Goal: Information Seeking & Learning: Learn about a topic

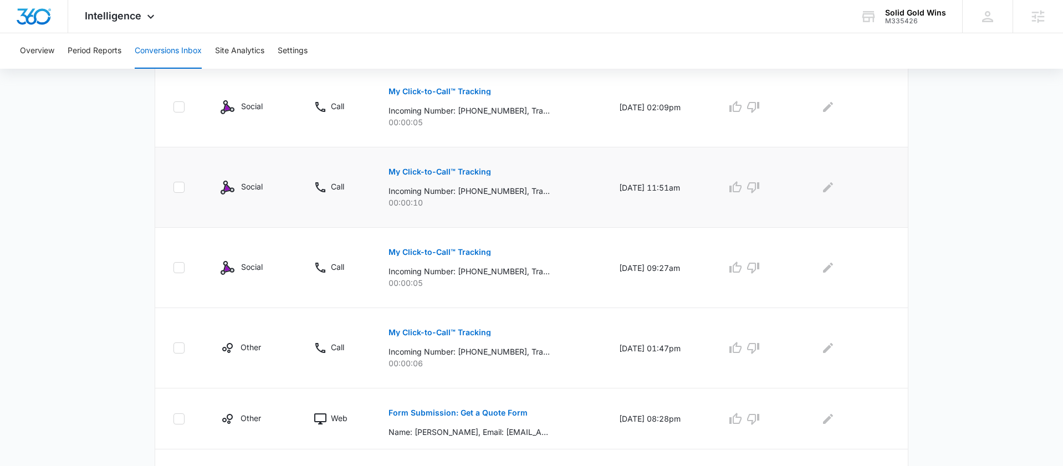
scroll to position [294, 0]
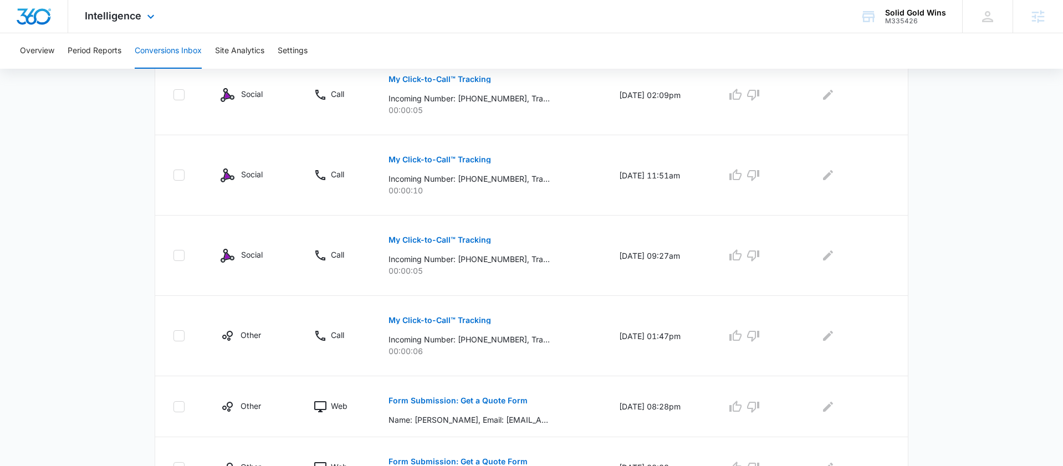
click at [126, 8] on div "Intelligence Apps Reputation Websites Forms CRM Email Social Payments POS Conte…" at bounding box center [121, 16] width 106 height 33
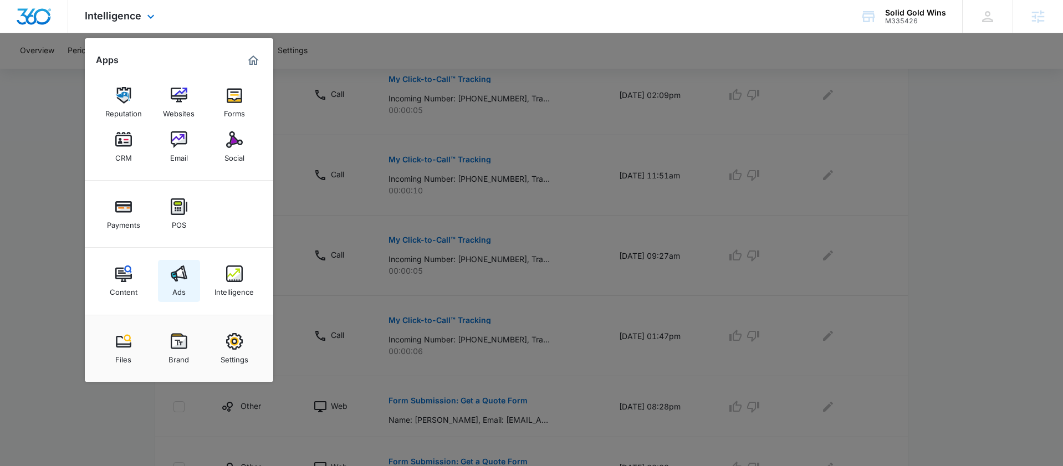
click at [172, 289] on div "Ads" at bounding box center [178, 289] width 13 height 14
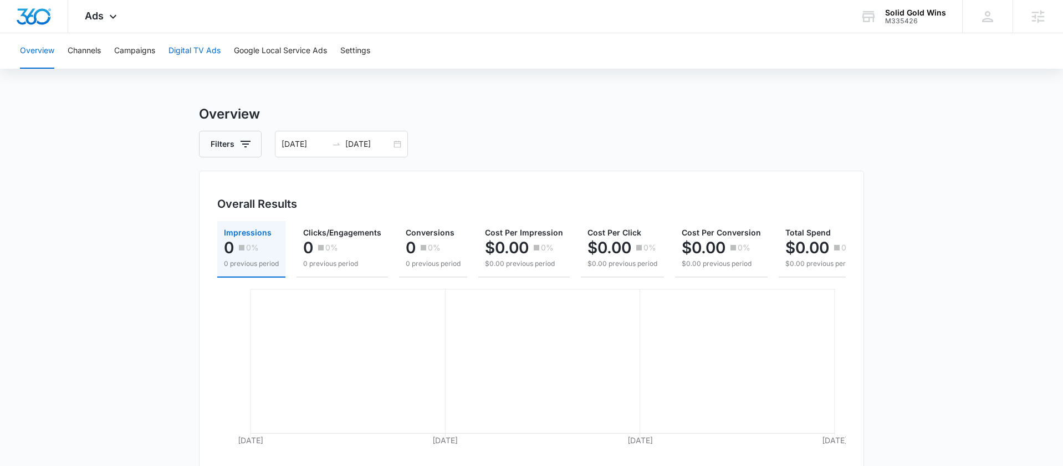
click at [212, 48] on button "Digital TV Ads" at bounding box center [194, 50] width 52 height 35
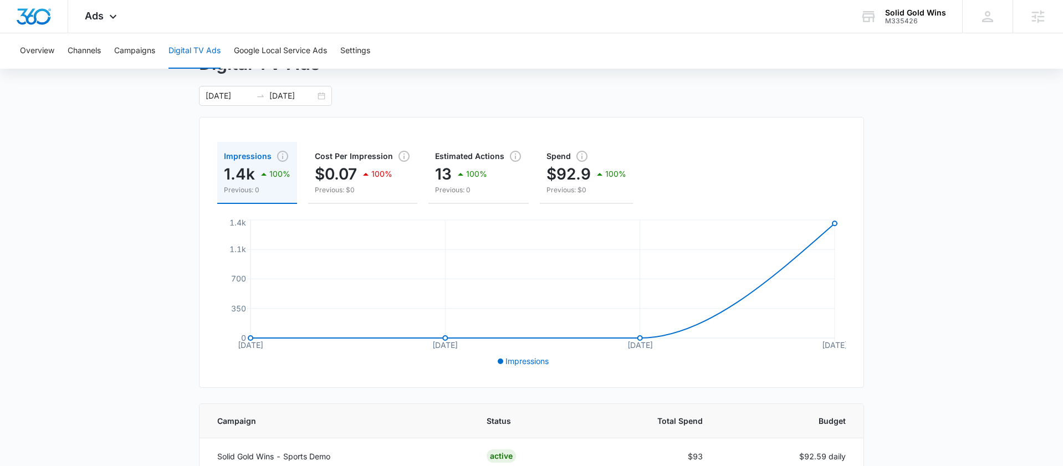
scroll to position [44, 0]
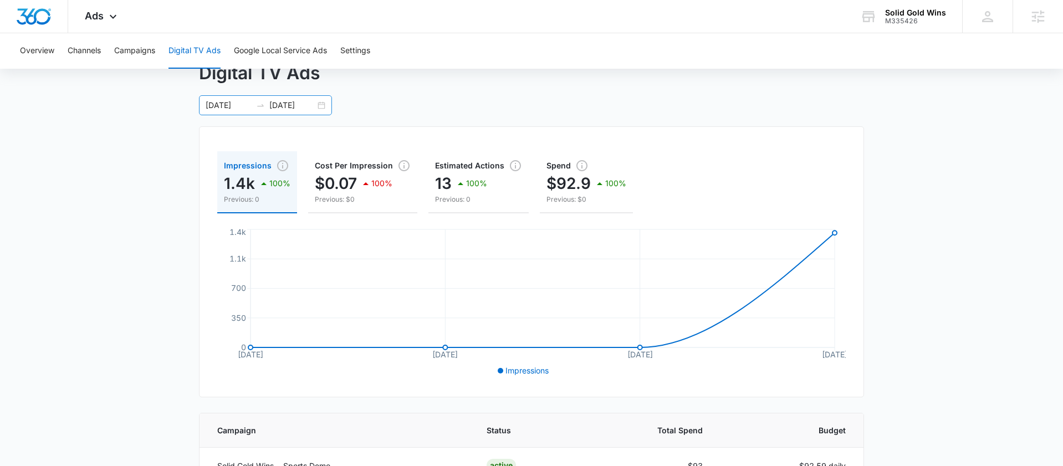
click at [322, 103] on div "09/01/2025 09/04/2025" at bounding box center [265, 105] width 133 height 20
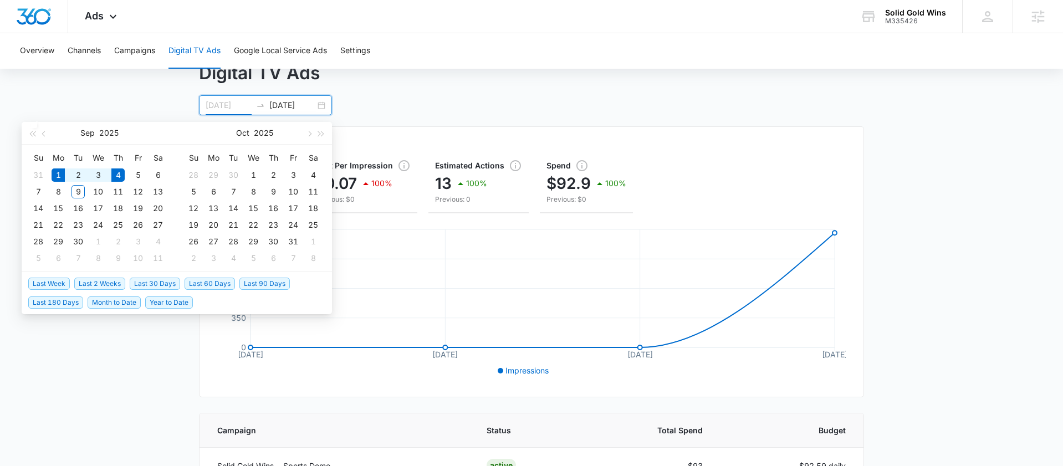
type input "[DATE]"
click at [57, 174] on div "1" at bounding box center [58, 174] width 13 height 13
type input "[DATE]"
click at [83, 201] on td "16" at bounding box center [78, 208] width 20 height 17
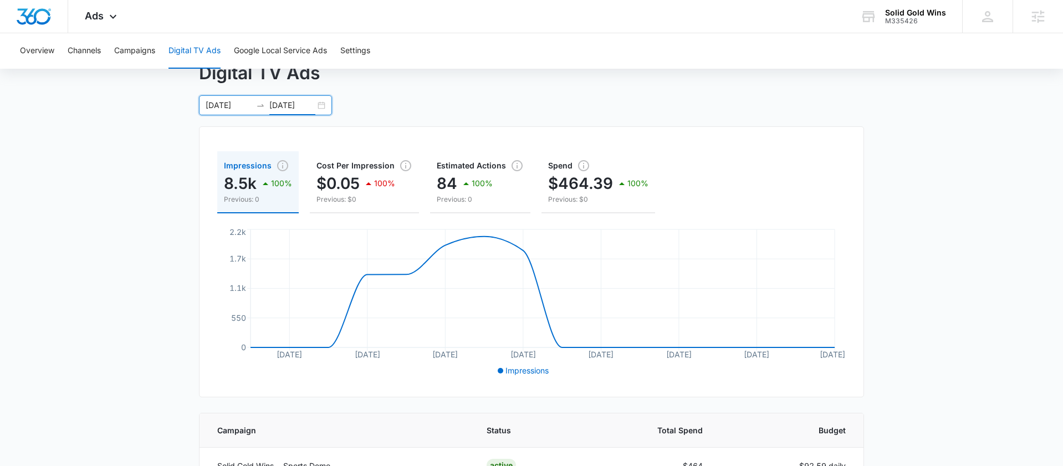
click at [319, 103] on div "09/01/2025 09/16/2025" at bounding box center [265, 105] width 133 height 20
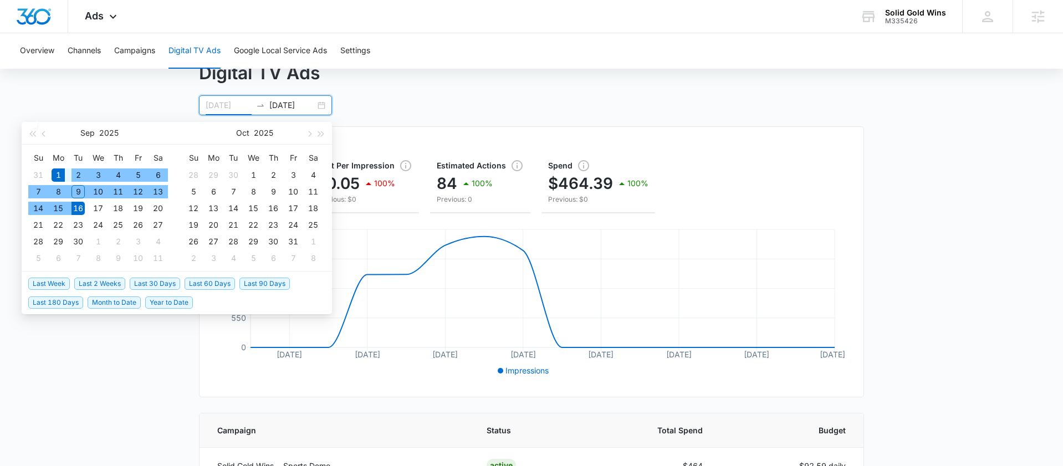
type input "[DATE]"
click at [60, 173] on div "1" at bounding box center [58, 174] width 13 height 13
type input "[DATE]"
click at [84, 193] on div "9" at bounding box center [77, 191] width 13 height 13
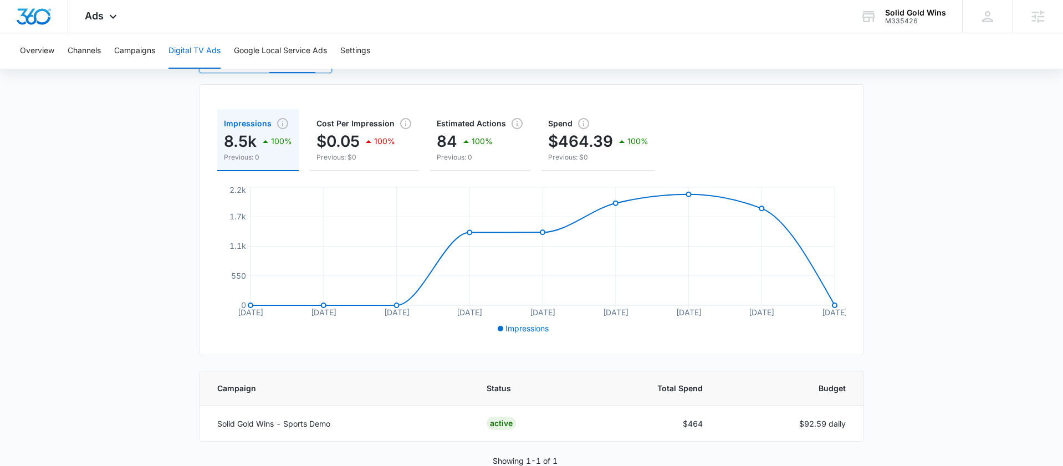
scroll to position [91, 0]
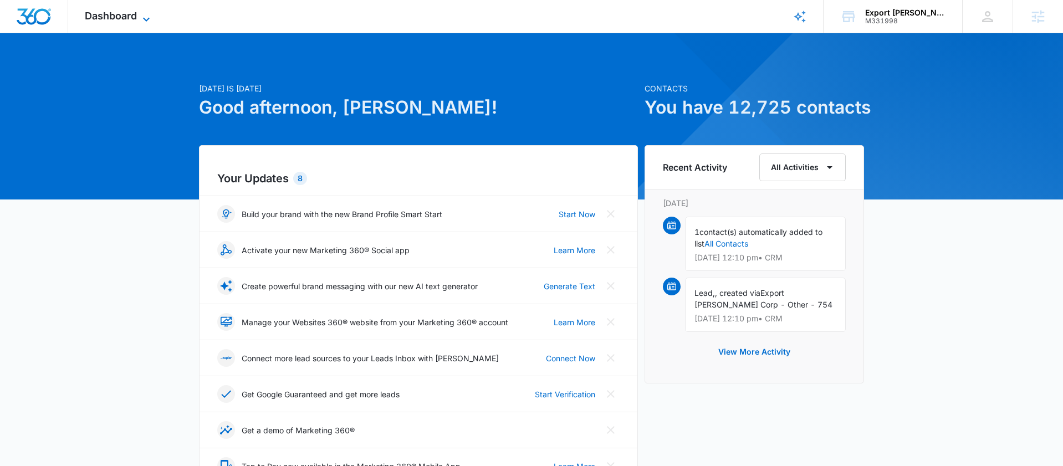
click at [133, 20] on span "Dashboard" at bounding box center [111, 16] width 52 height 12
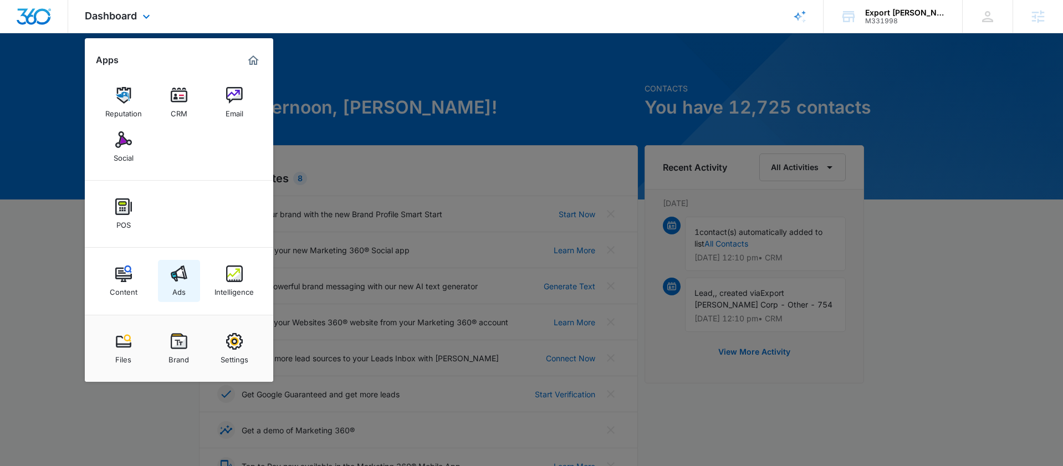
click at [173, 285] on div "Ads" at bounding box center [178, 289] width 13 height 14
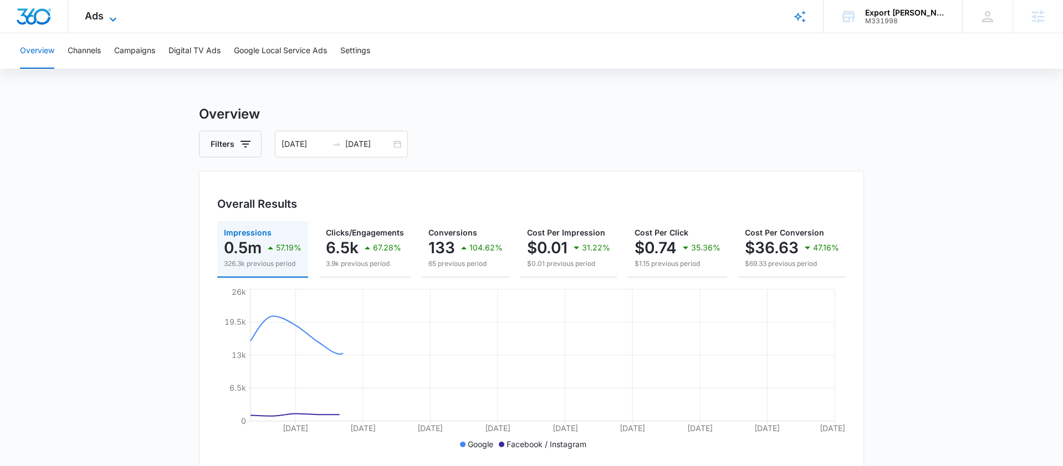
click at [98, 18] on span "Ads" at bounding box center [94, 16] width 19 height 12
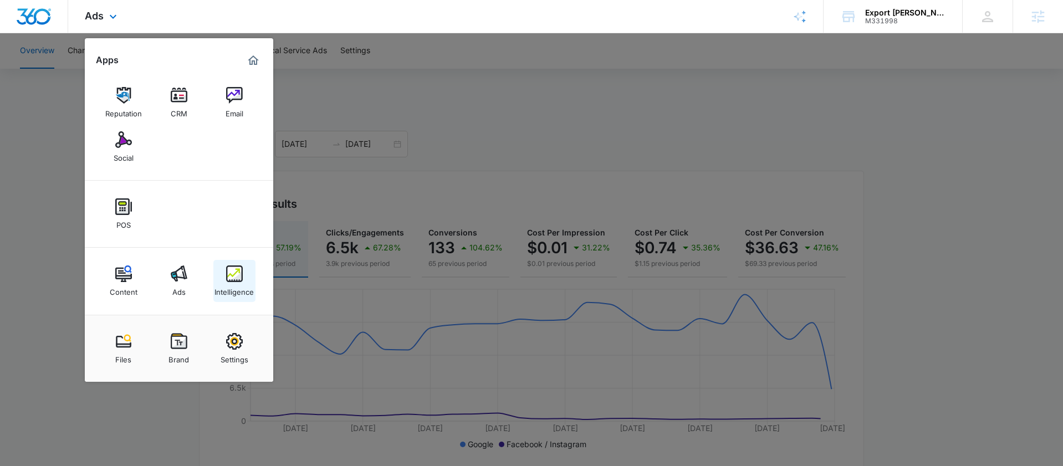
click at [230, 290] on div "Intelligence" at bounding box center [233, 289] width 39 height 14
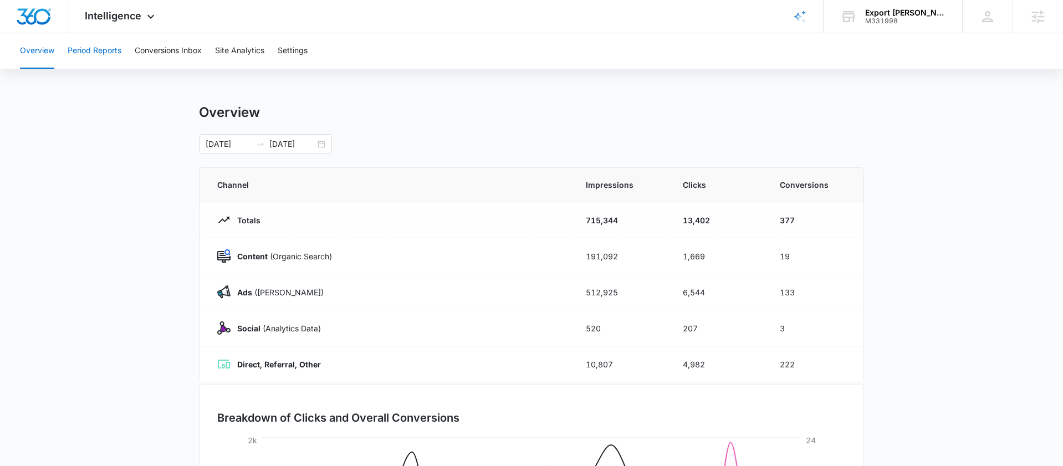
click at [108, 44] on button "Period Reports" at bounding box center [95, 50] width 54 height 35
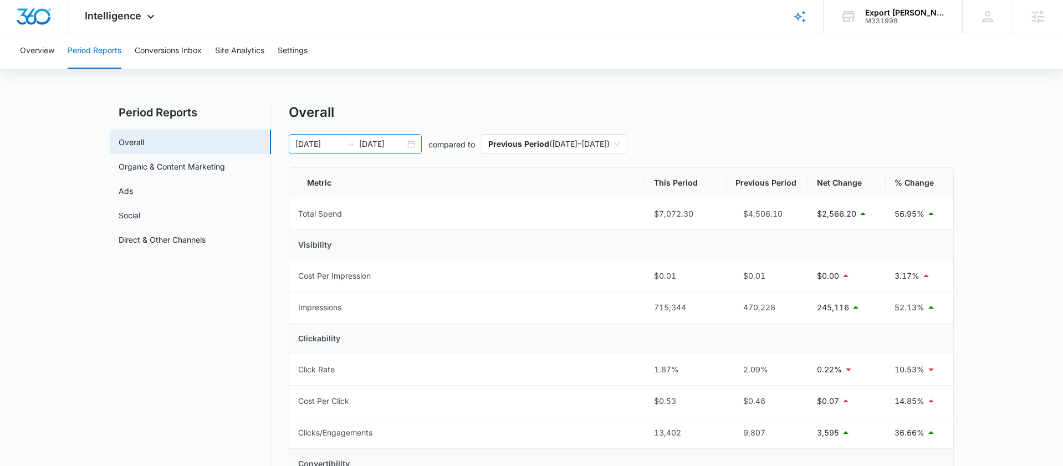
click at [416, 147] on div "08/01/2025 08/27/2025" at bounding box center [355, 144] width 133 height 20
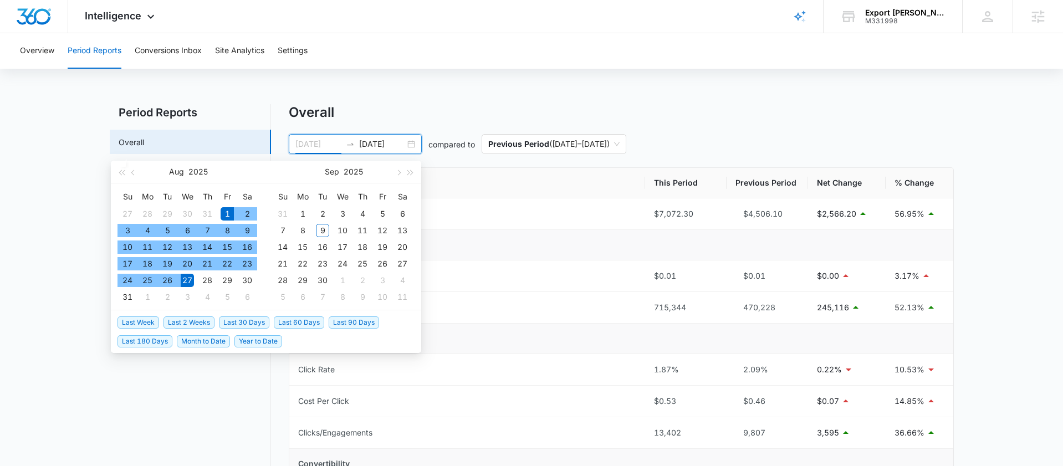
click at [226, 213] on div "1" at bounding box center [227, 213] width 13 height 13
type input "[DATE]"
click at [131, 299] on div "31" at bounding box center [127, 296] width 13 height 13
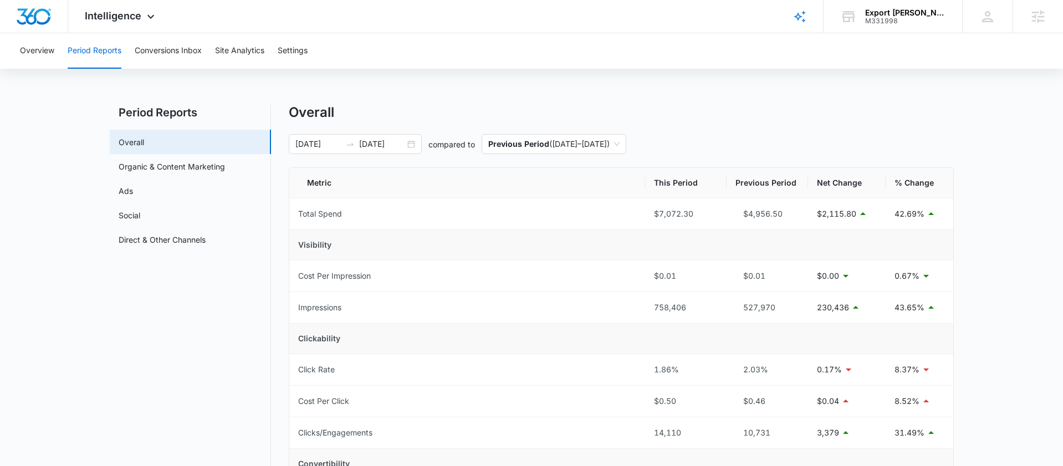
click at [122, 189] on link "Ads" at bounding box center [126, 191] width 14 height 12
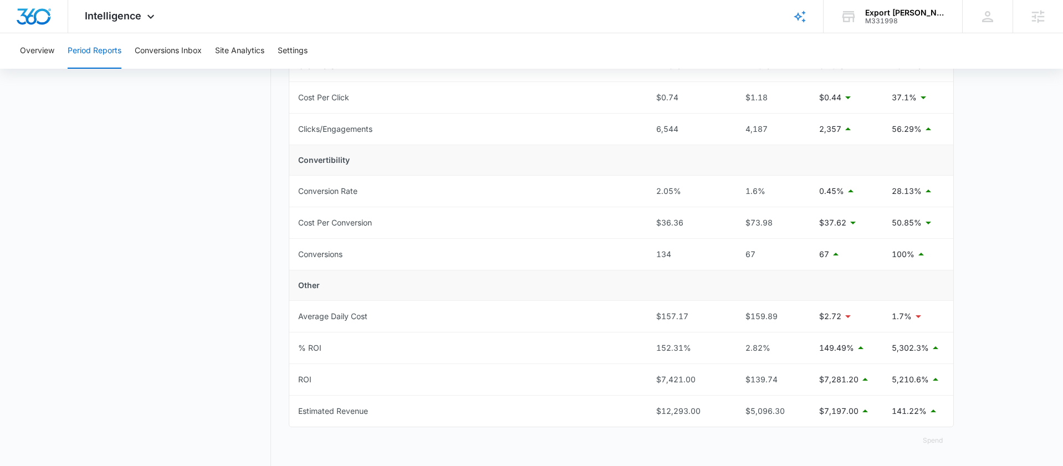
scroll to position [350, 0]
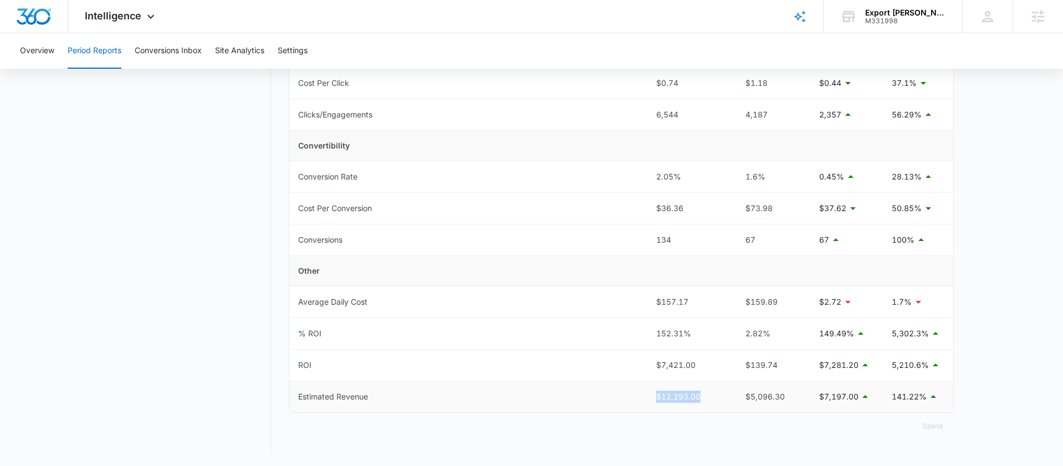
drag, startPoint x: 709, startPoint y: 395, endPoint x: 646, endPoint y: 397, distance: 63.2
click at [647, 397] on td "$12,293.00" at bounding box center [687, 396] width 81 height 31
copy div "$12,293.00"
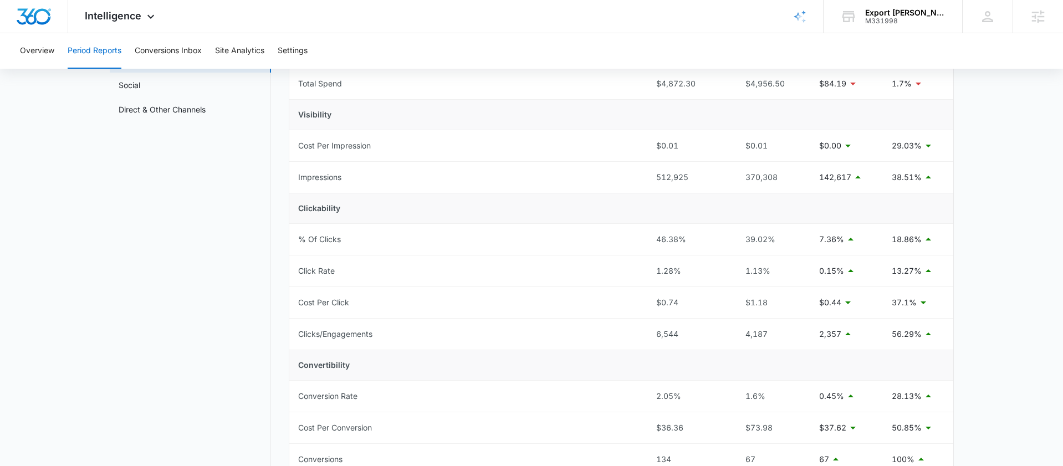
scroll to position [0, 0]
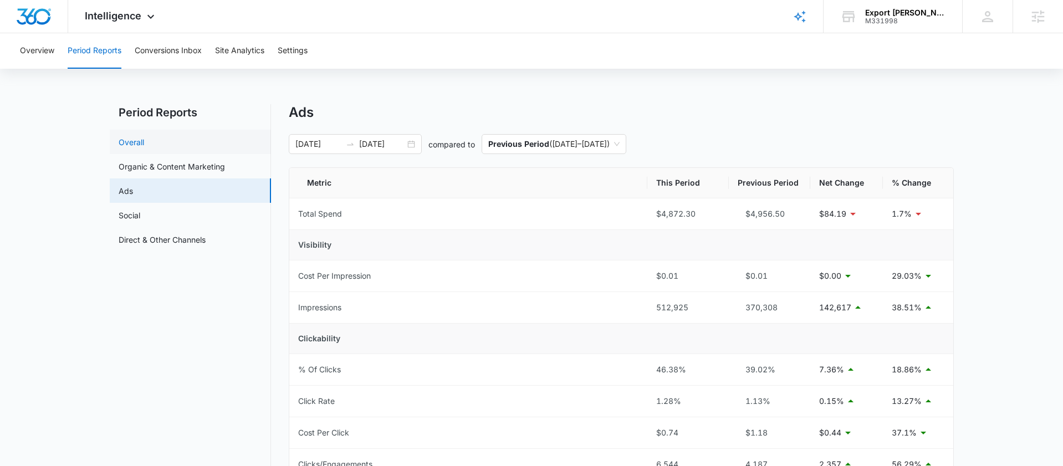
click at [127, 136] on link "Overall" at bounding box center [131, 142] width 25 height 12
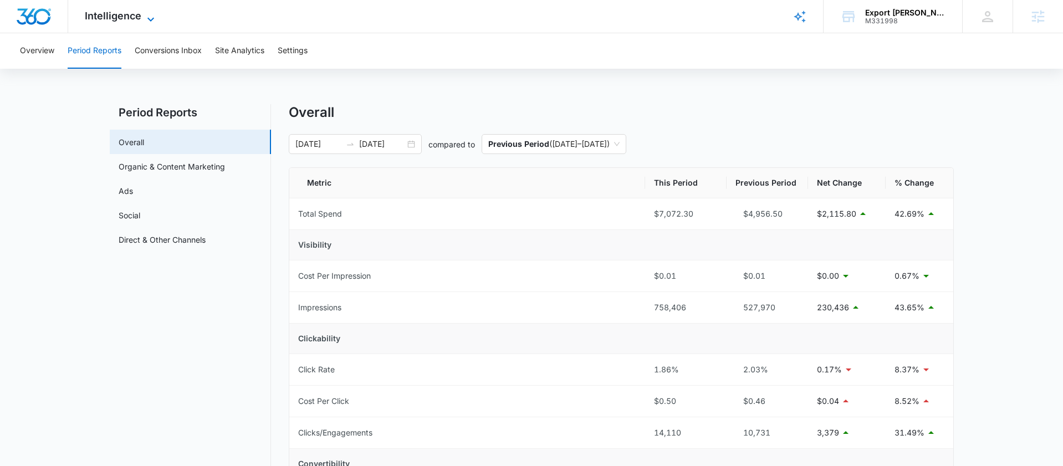
click at [106, 18] on span "Intelligence" at bounding box center [113, 16] width 57 height 12
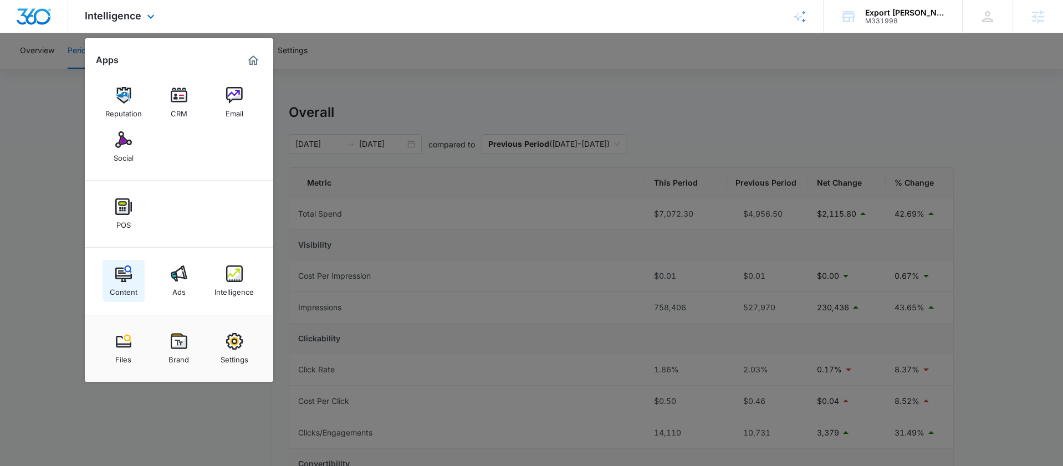
click at [120, 284] on div "Content" at bounding box center [124, 289] width 28 height 14
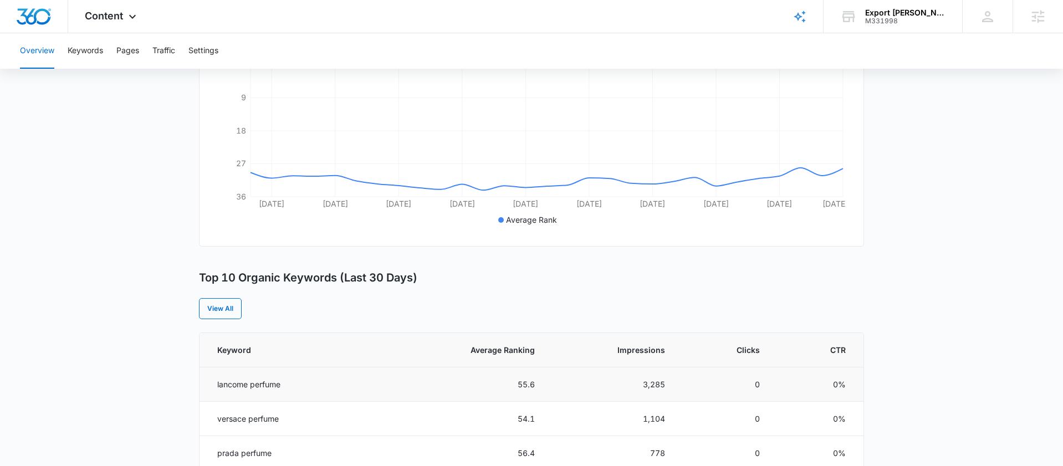
scroll to position [182, 0]
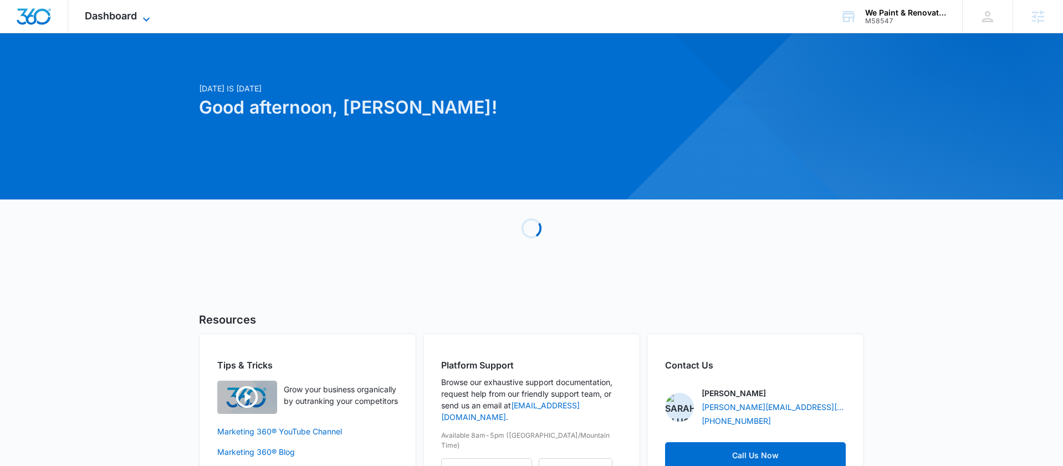
click at [124, 14] on span "Dashboard" at bounding box center [111, 16] width 52 height 12
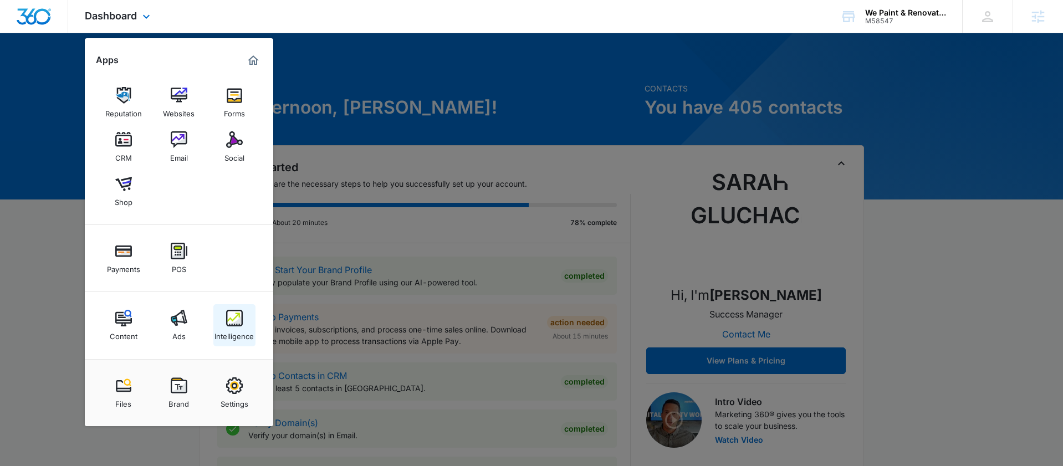
click at [237, 340] on div "Intelligence" at bounding box center [233, 333] width 39 height 14
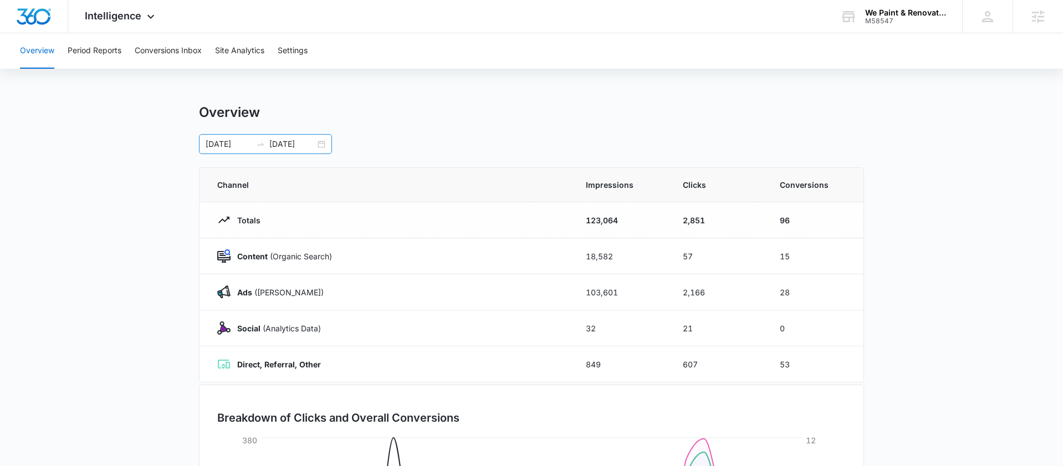
click at [319, 146] on div "07/01/2025 07/31/2025" at bounding box center [265, 144] width 133 height 20
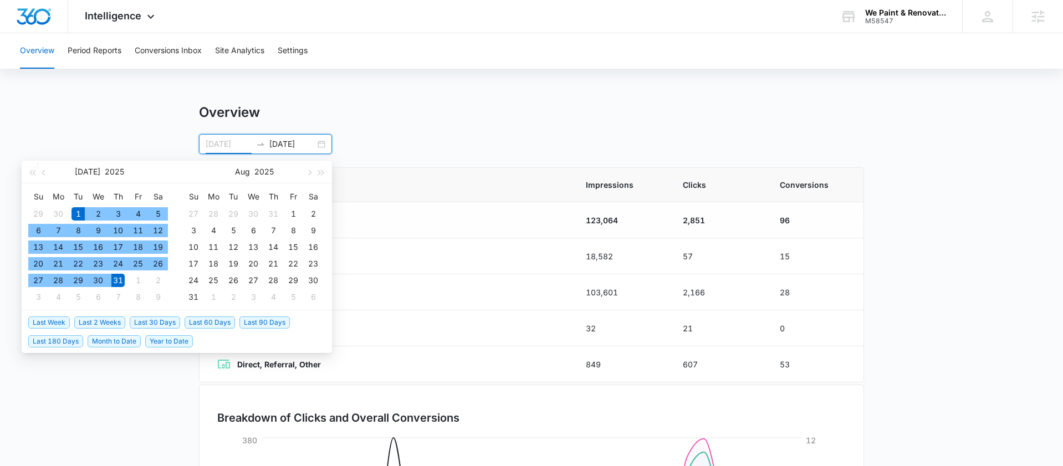
type input "07/01/2025"
click at [76, 211] on div "1" at bounding box center [77, 213] width 13 height 13
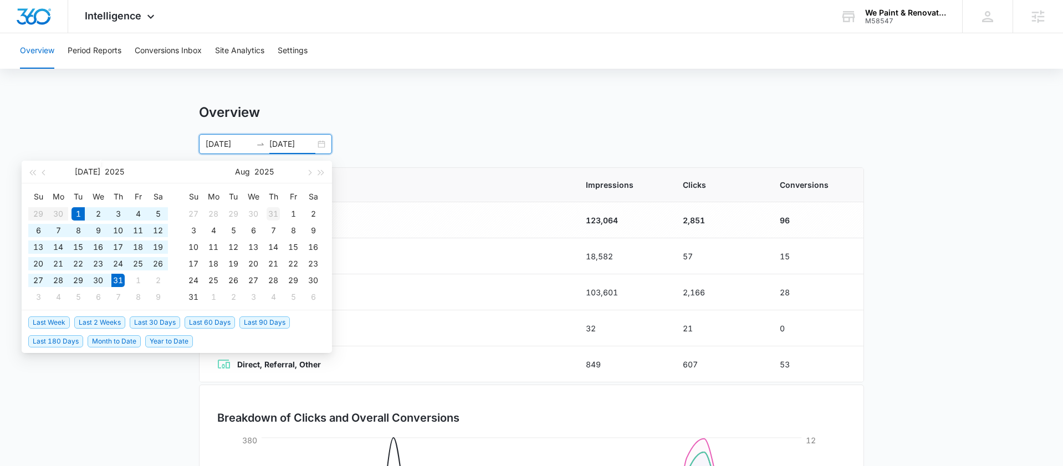
type input "07/31/2025"
click at [228, 138] on input "07/01/2025" at bounding box center [229, 144] width 46 height 12
click at [312, 170] on button "button" at bounding box center [309, 172] width 12 height 22
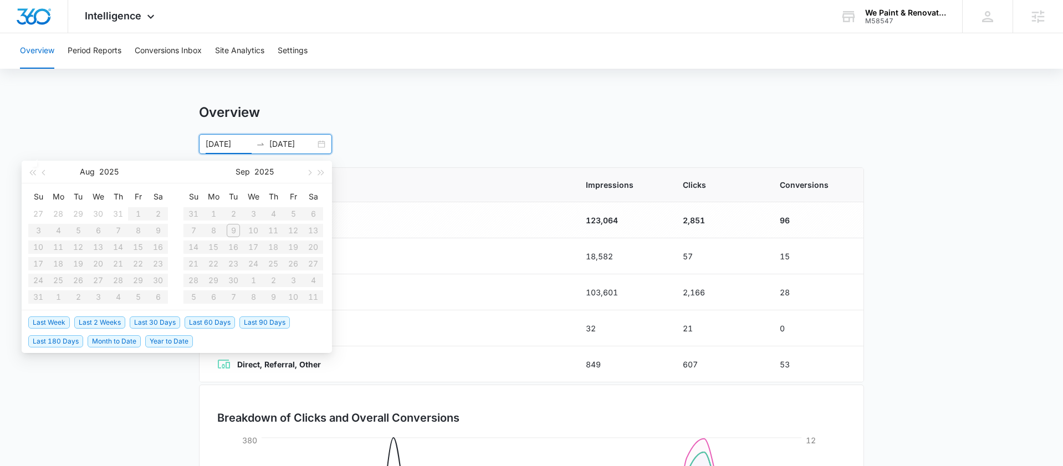
click at [283, 146] on input "07/31/2025" at bounding box center [292, 144] width 46 height 12
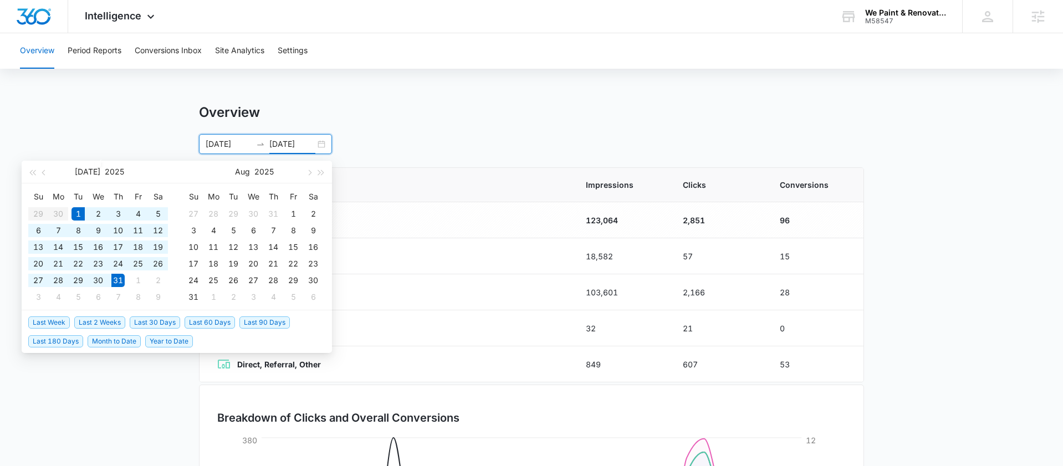
click at [221, 147] on input "07/01/2025" at bounding box center [229, 144] width 46 height 12
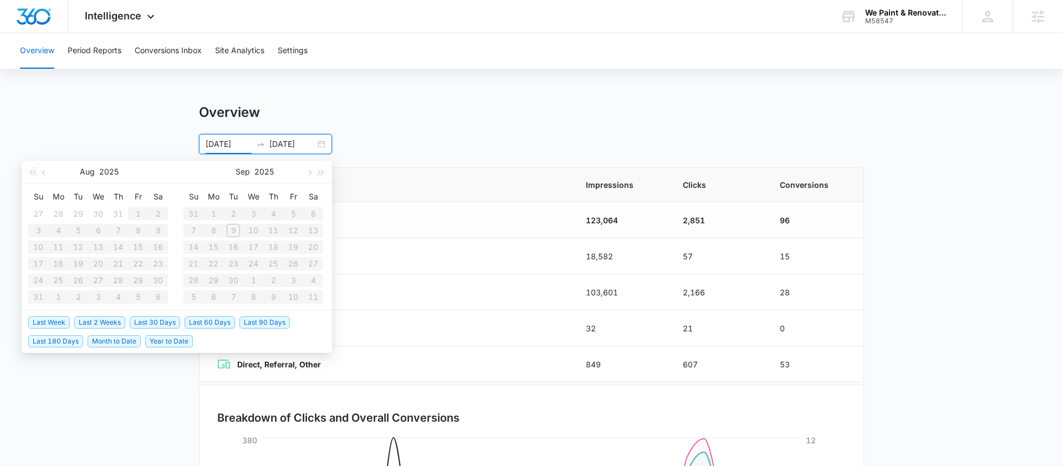
click at [219, 146] on input "07/01/2025" at bounding box center [229, 144] width 46 height 12
click at [212, 144] on input "07/01/2025" at bounding box center [229, 144] width 46 height 12
click at [388, 142] on div "07/01/2025 07/31/2025 Aug 2025 Su Mo Tu We Th Fr Sa 27 28 29 30 31 1 2 3 4 5 6 …" at bounding box center [531, 144] width 665 height 20
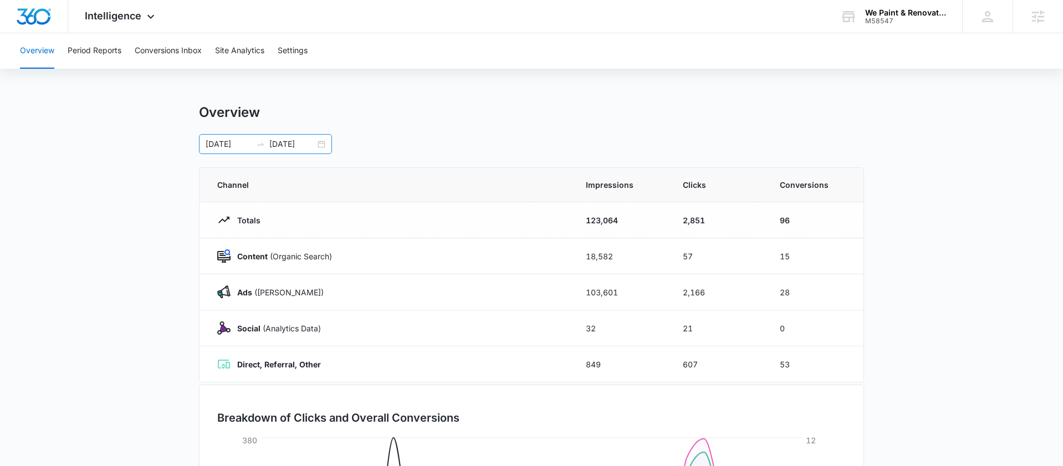
click at [227, 146] on input "07/01/2025" at bounding box center [229, 144] width 46 height 12
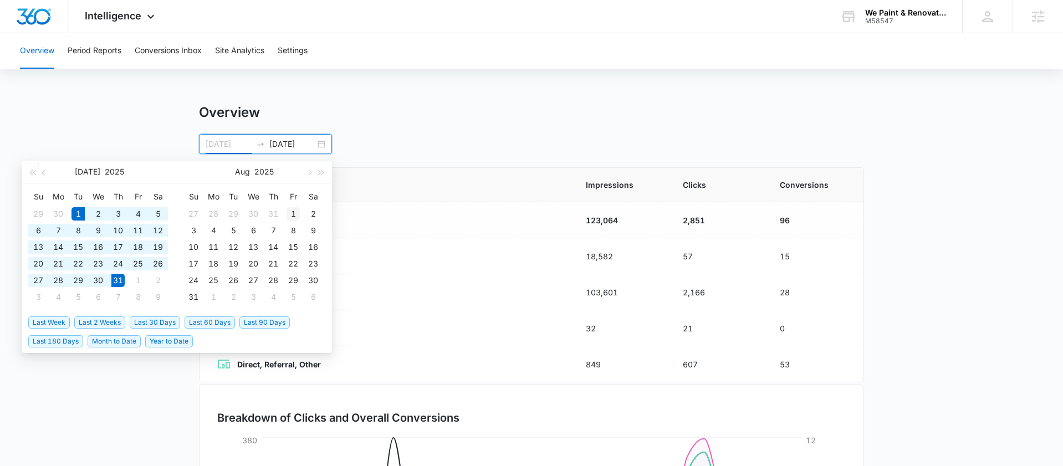
type input "08/01/2025"
click at [293, 216] on div "1" at bounding box center [292, 213] width 13 height 13
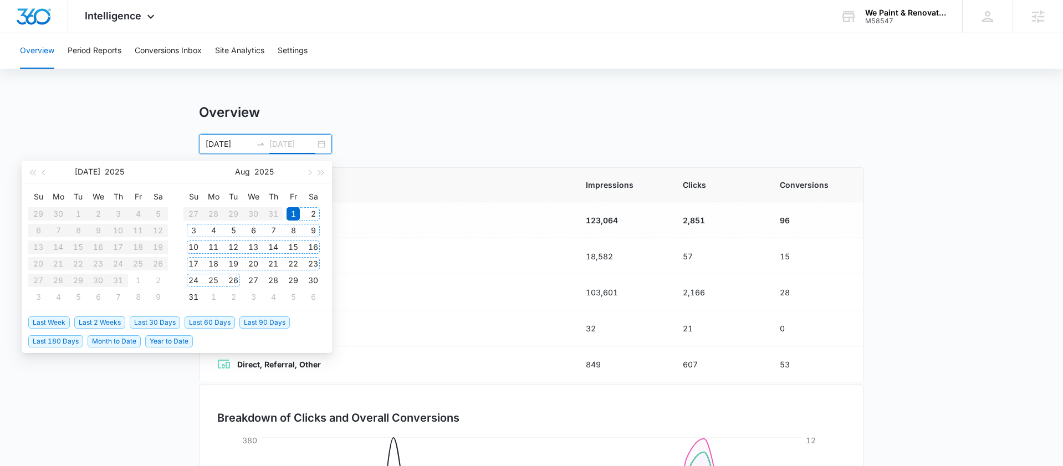
type input "08/01/2025"
click at [312, 172] on button "button" at bounding box center [309, 172] width 12 height 22
type input "08/31/2025"
type input "08/02/2025"
type input "[DATE]"
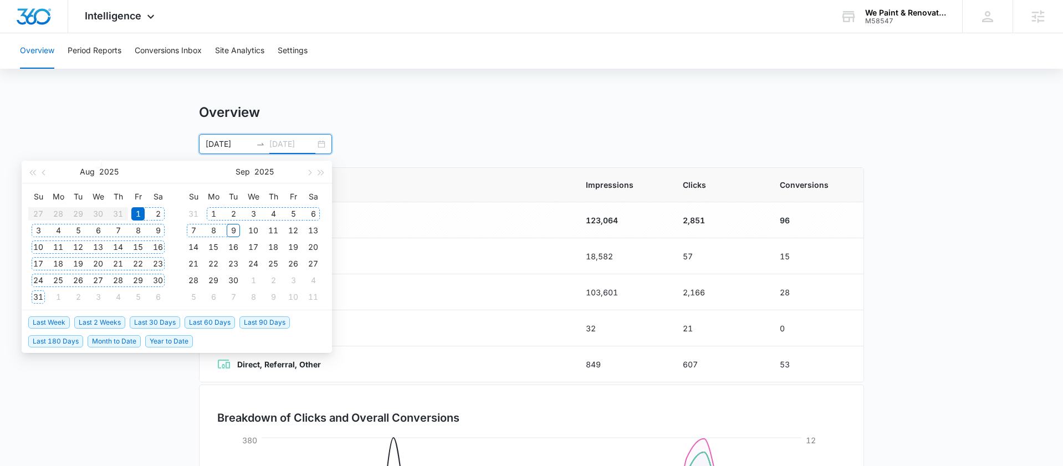
click at [232, 228] on div "9" at bounding box center [233, 230] width 13 height 13
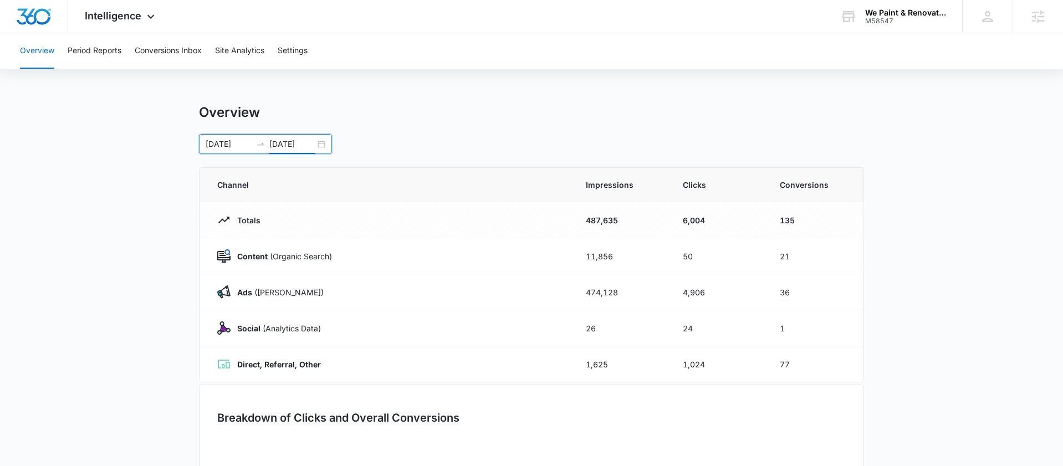
click at [531, 81] on div "Overview Period Reports Conversions Inbox Site Analytics Settings Overview 08/0…" at bounding box center [531, 334] width 1063 height 602
drag, startPoint x: 815, startPoint y: 221, endPoint x: 753, endPoint y: 219, distance: 62.1
click at [753, 219] on tr "Totals 487,635 6,004 135" at bounding box center [531, 220] width 664 height 36
click at [716, 329] on td "24" at bounding box center [717, 328] width 97 height 36
click at [151, 44] on button "Conversions Inbox" at bounding box center [168, 50] width 67 height 35
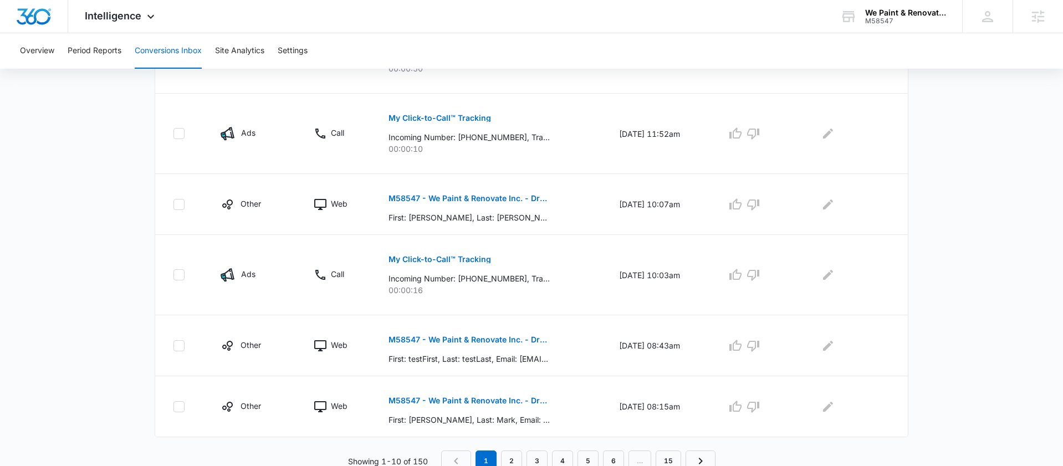
scroll to position [624, 0]
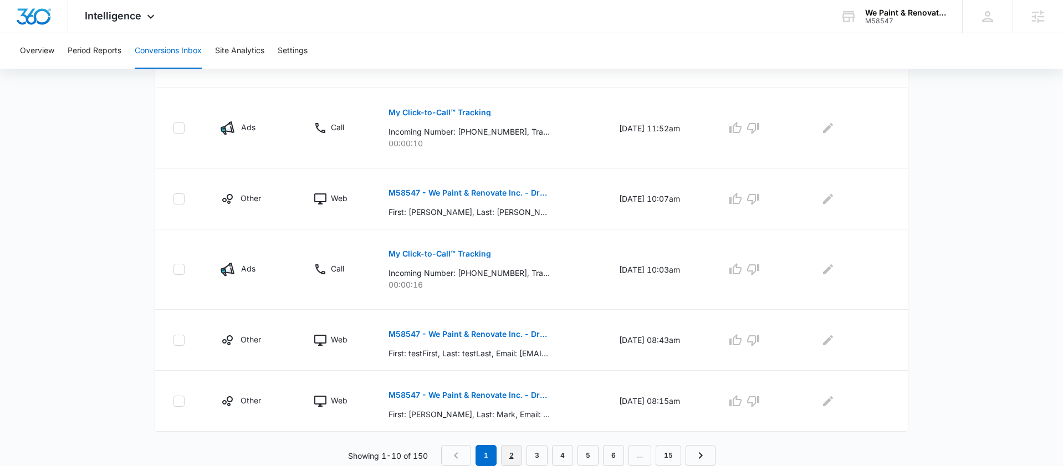
click at [513, 457] on link "2" at bounding box center [511, 455] width 21 height 21
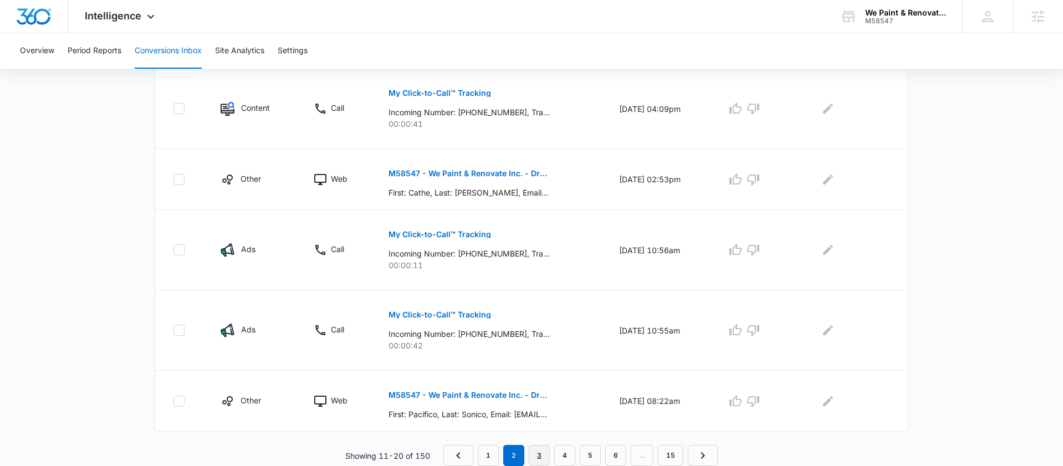
click at [544, 449] on link "3" at bounding box center [539, 455] width 21 height 21
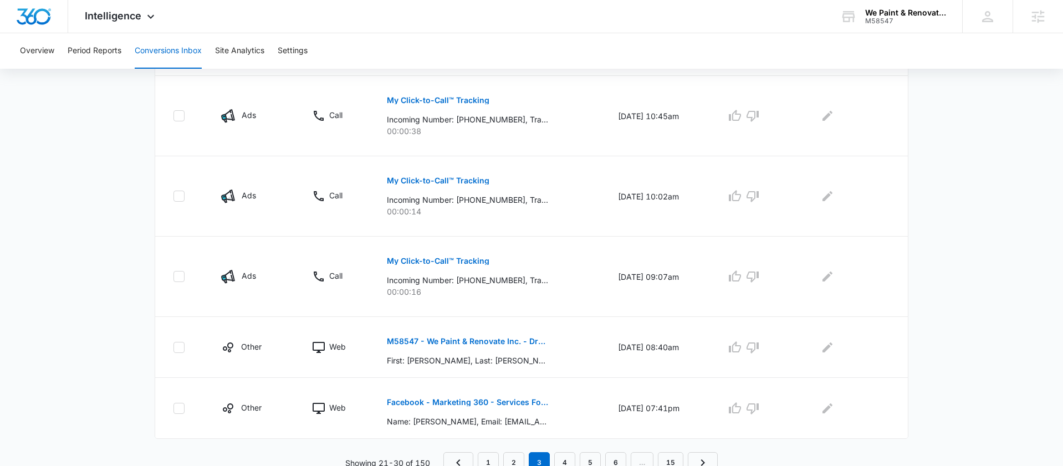
scroll to position [643, 0]
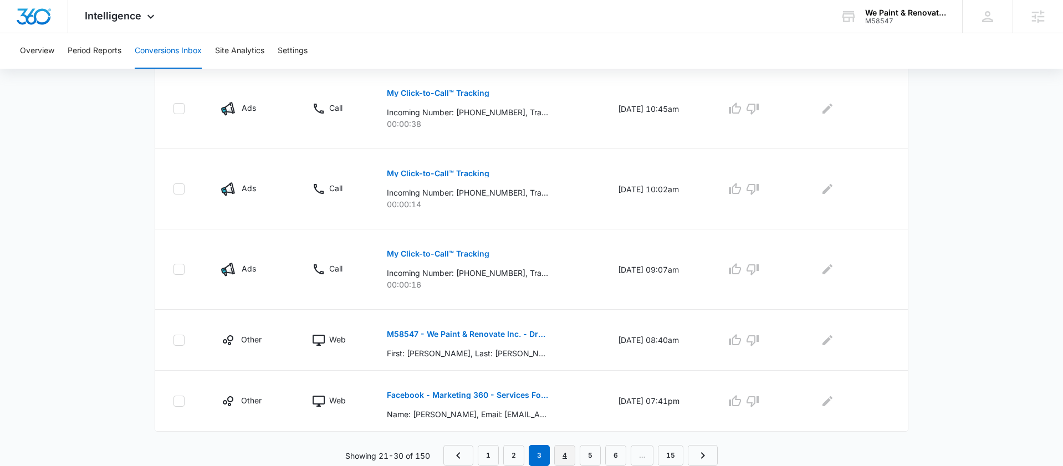
click at [568, 454] on link "4" at bounding box center [564, 455] width 21 height 21
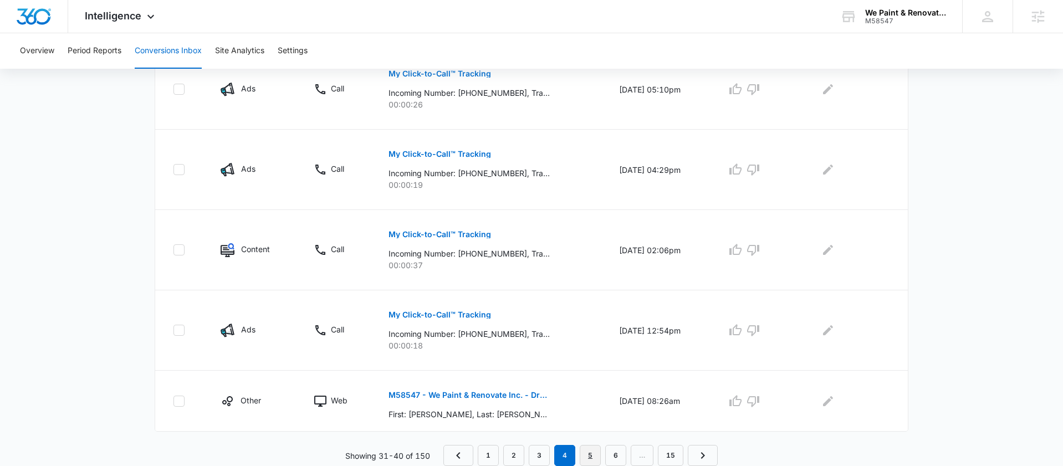
click at [598, 455] on link "5" at bounding box center [590, 455] width 21 height 21
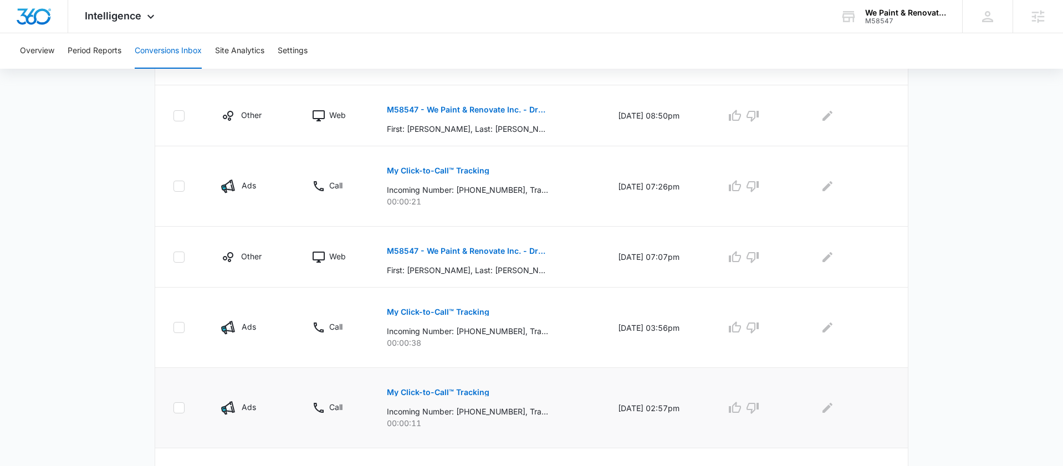
scroll to position [663, 0]
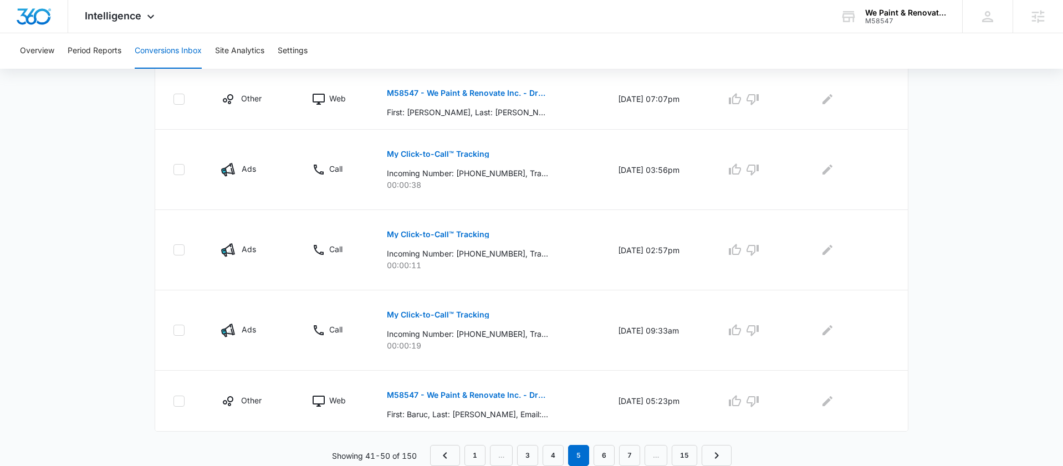
click at [486, 453] on nav "1 … 3 4 5 6 7 … 15" at bounding box center [580, 455] width 301 height 21
click at [477, 453] on link "1" at bounding box center [474, 455] width 21 height 21
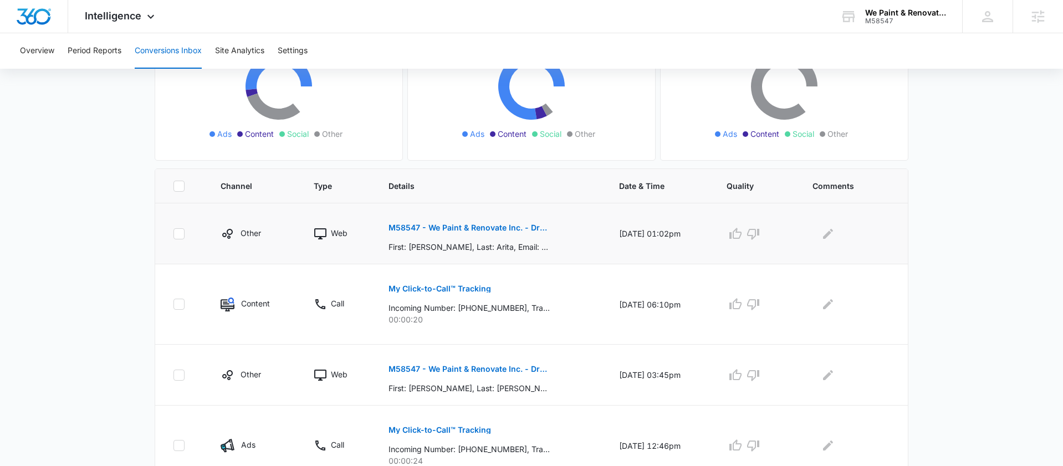
scroll to position [147, 0]
click at [424, 224] on p "M58547 - We Paint & Renovate Inc. - DropJobs - Estimate Request Form" at bounding box center [468, 227] width 161 height 8
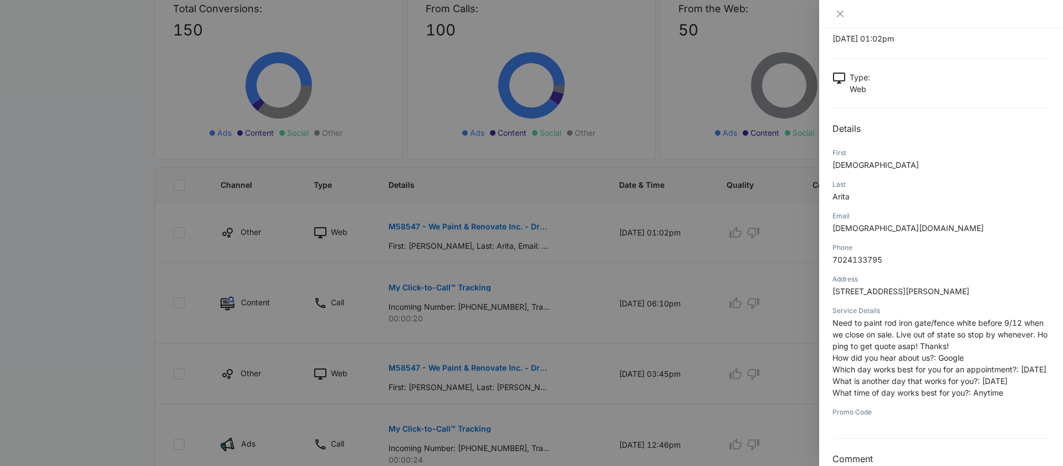
scroll to position [79, 0]
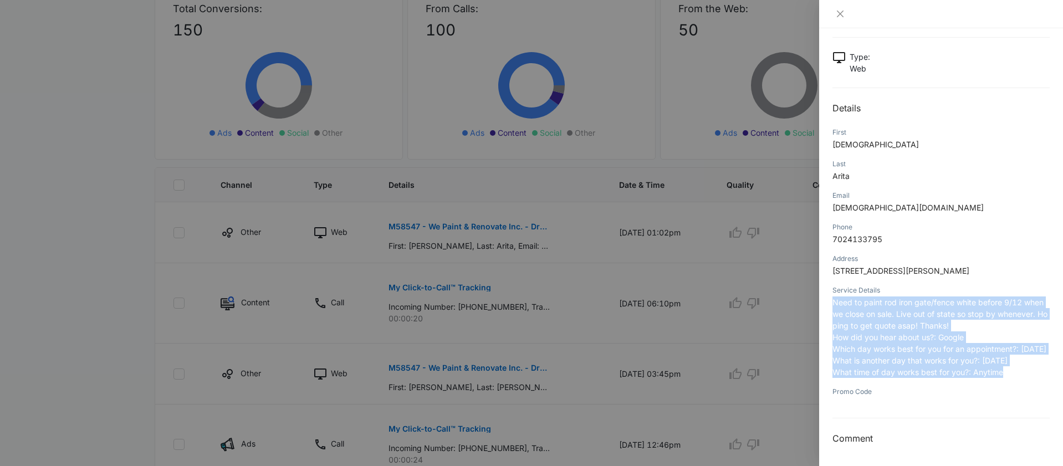
drag, startPoint x: 1008, startPoint y: 375, endPoint x: 832, endPoint y: 296, distance: 193.2
click at [832, 296] on p "Need to paint rod iron gate/fence white before 9/12 when we close on sale. Live…" at bounding box center [940, 336] width 217 height 81
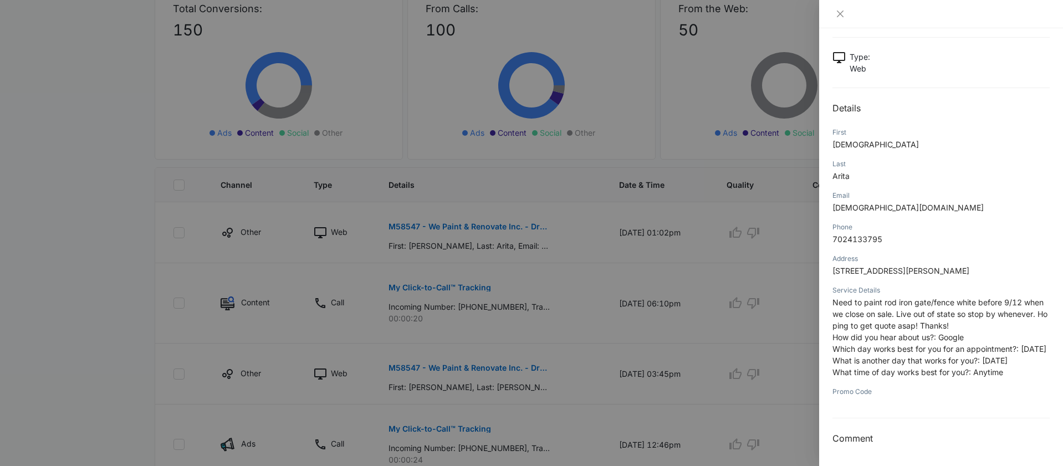
click at [858, 332] on span "How did you hear about us?: Google" at bounding box center [897, 336] width 131 height 9
click at [682, 334] on div at bounding box center [531, 233] width 1063 height 466
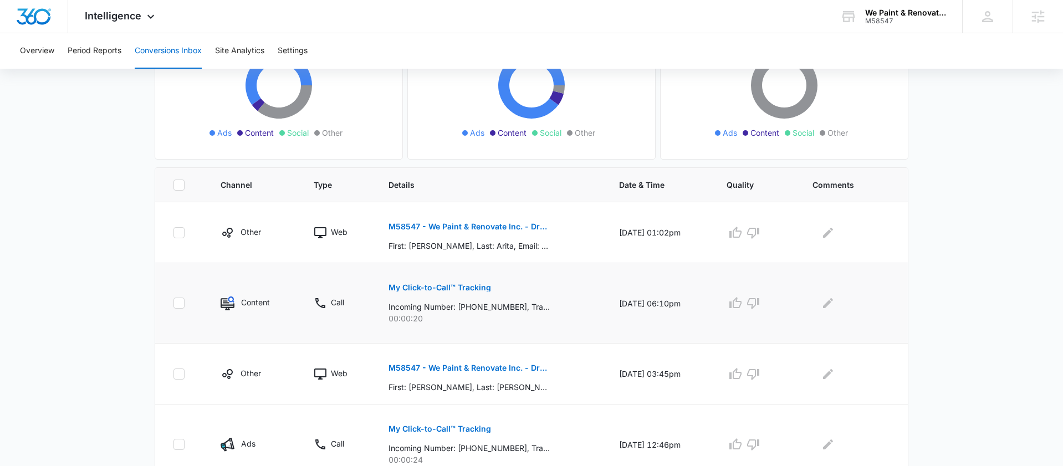
click at [444, 287] on p "My Click-to-Call™ Tracking" at bounding box center [439, 288] width 103 height 8
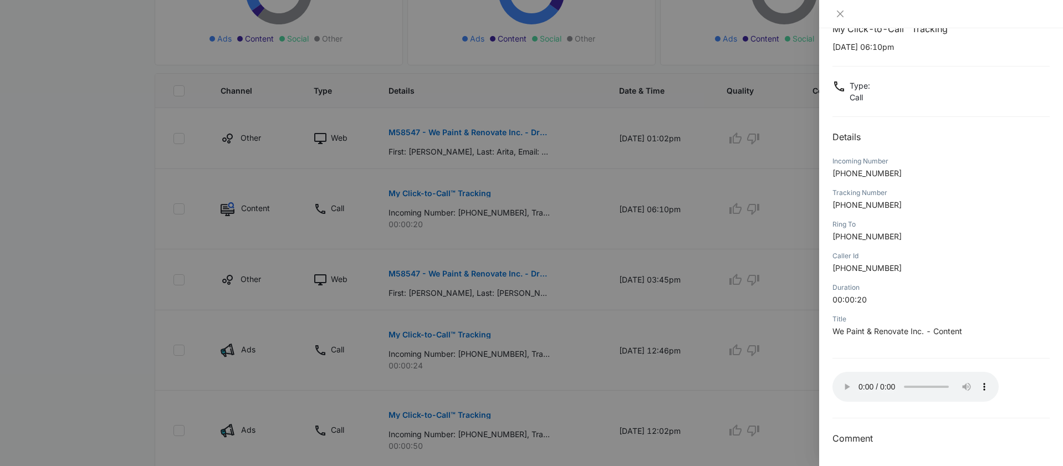
scroll to position [0, 0]
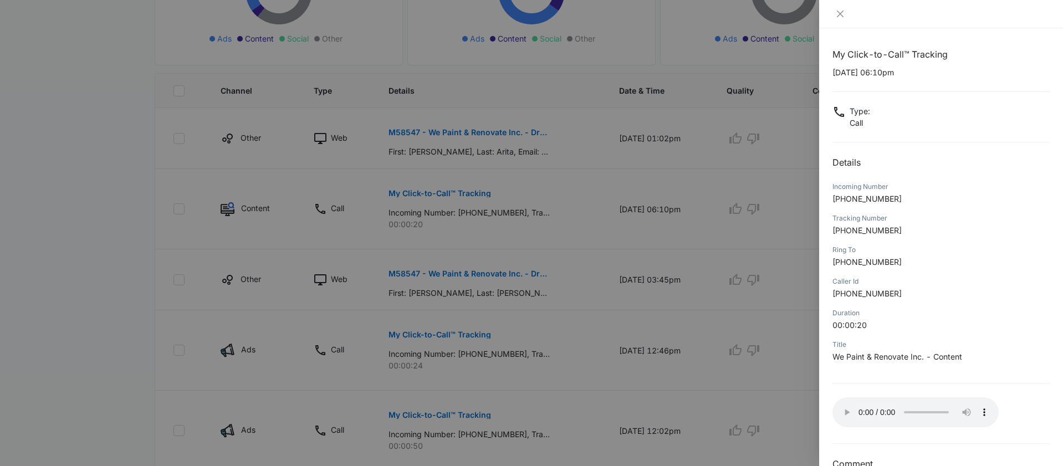
click at [835, 8] on div at bounding box center [941, 14] width 244 height 28
click at [842, 14] on icon "close" at bounding box center [840, 13] width 9 height 9
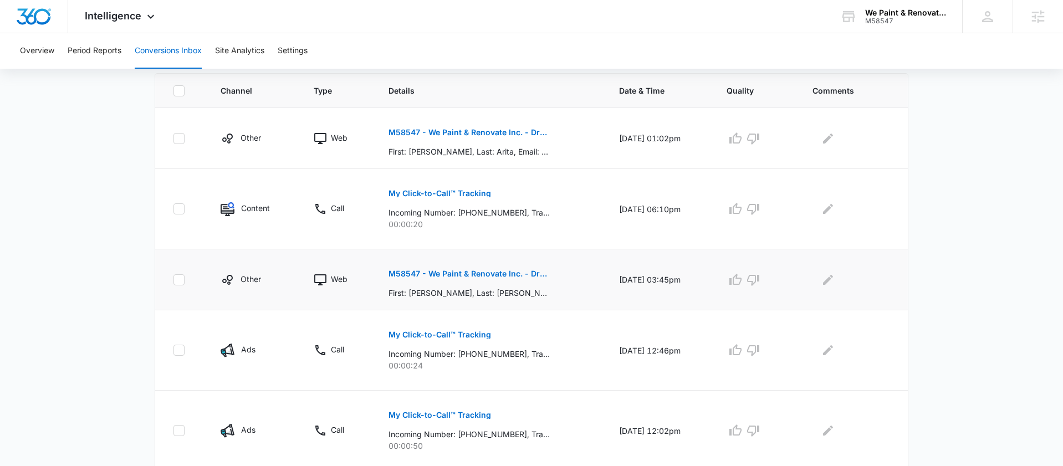
click at [403, 277] on p "M58547 - We Paint & Renovate Inc. - DropJobs - Estimate Request Form" at bounding box center [468, 274] width 161 height 8
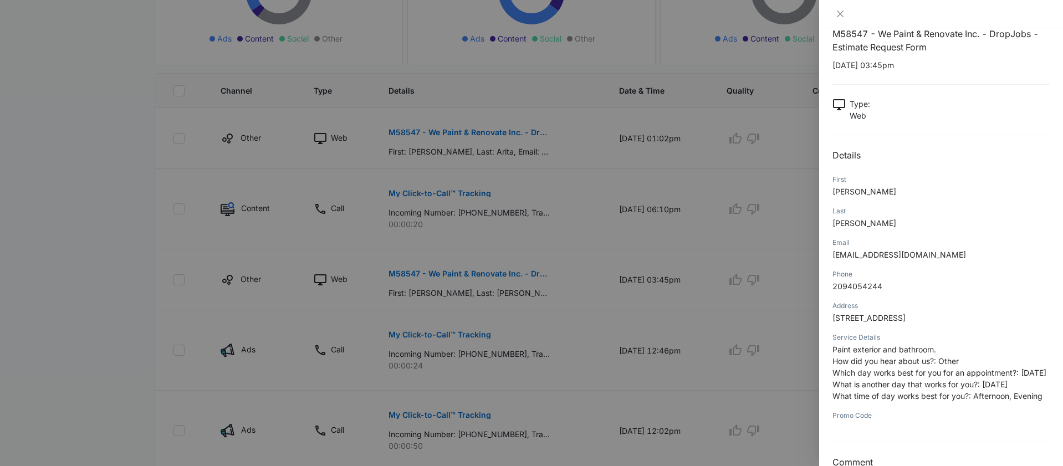
scroll to position [56, 0]
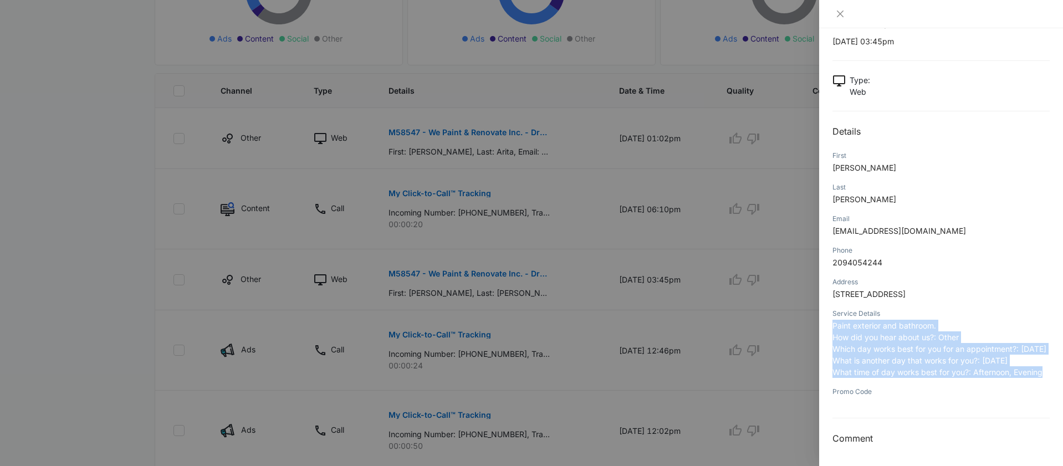
drag, startPoint x: 1048, startPoint y: 376, endPoint x: 830, endPoint y: 311, distance: 227.7
click at [830, 311] on div "M58547 - We Paint & Renovate Inc. - DropJobs - Estimate Request Form 09/04/2025…" at bounding box center [941, 247] width 244 height 438
click at [844, 344] on span "Which day works best for you for an appointment?: 09/04/2025" at bounding box center [939, 348] width 214 height 9
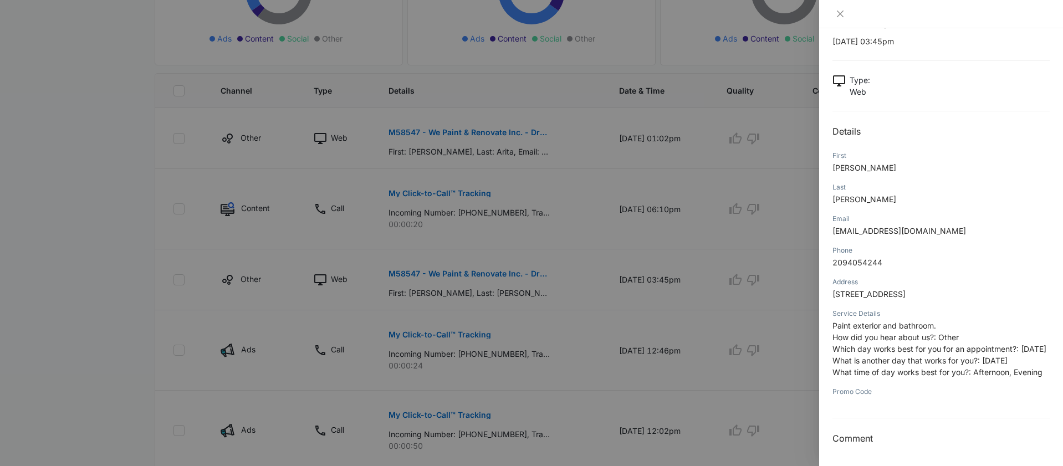
click at [583, 344] on div at bounding box center [531, 233] width 1063 height 466
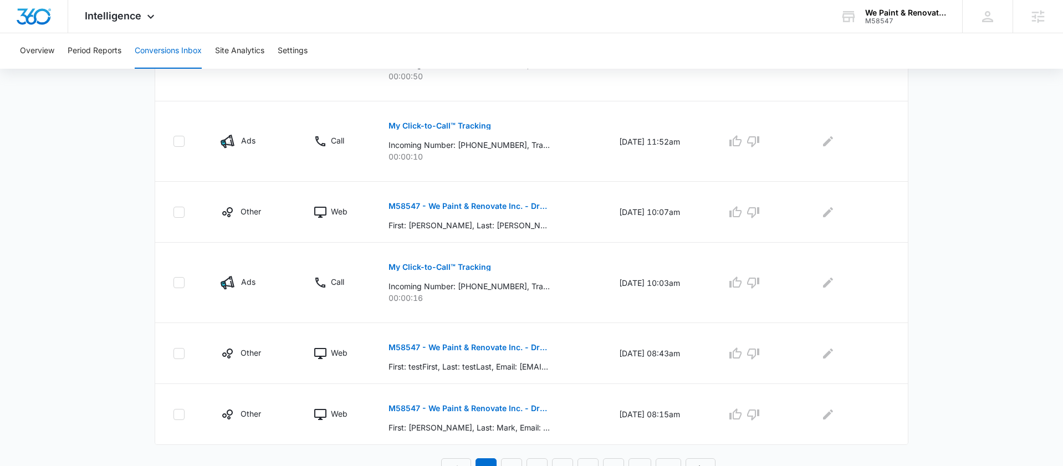
scroll to position [624, 0]
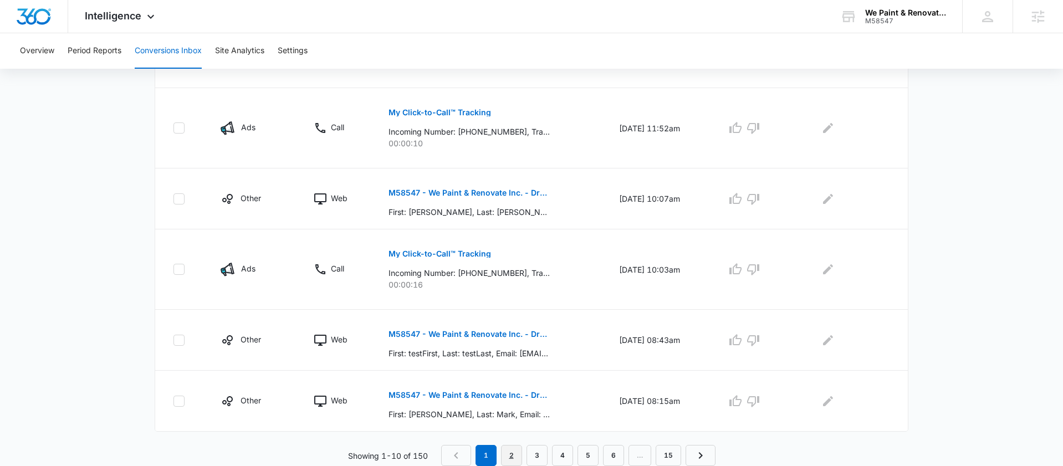
click at [513, 456] on link "2" at bounding box center [511, 455] width 21 height 21
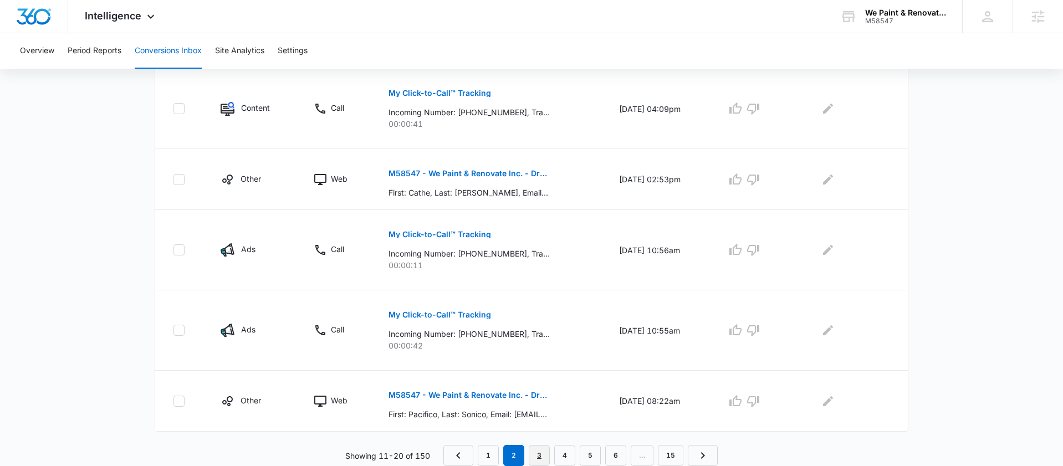
click at [545, 453] on link "3" at bounding box center [539, 455] width 21 height 21
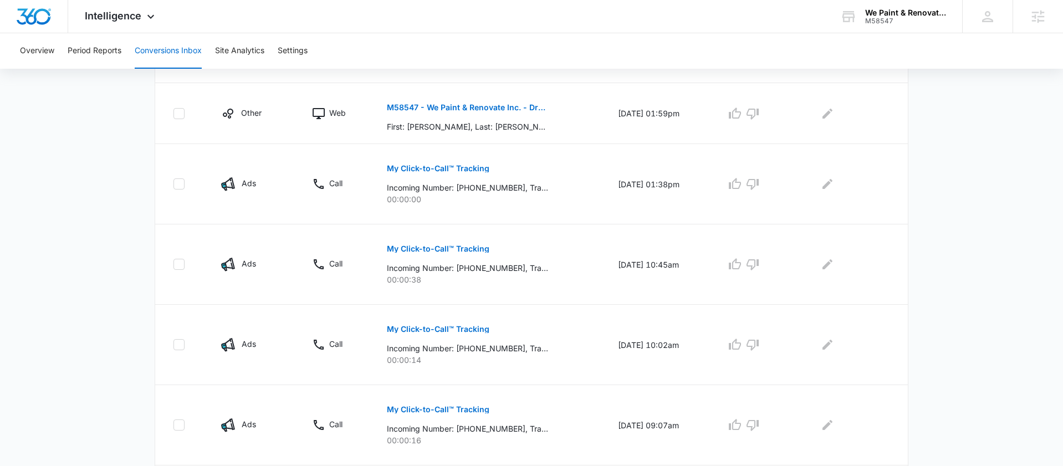
scroll to position [643, 0]
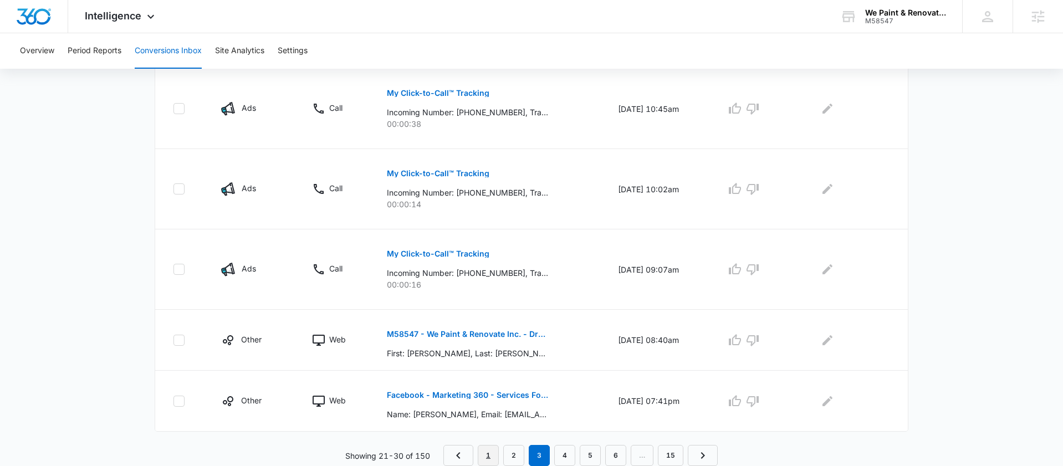
click at [489, 459] on link "1" at bounding box center [488, 455] width 21 height 21
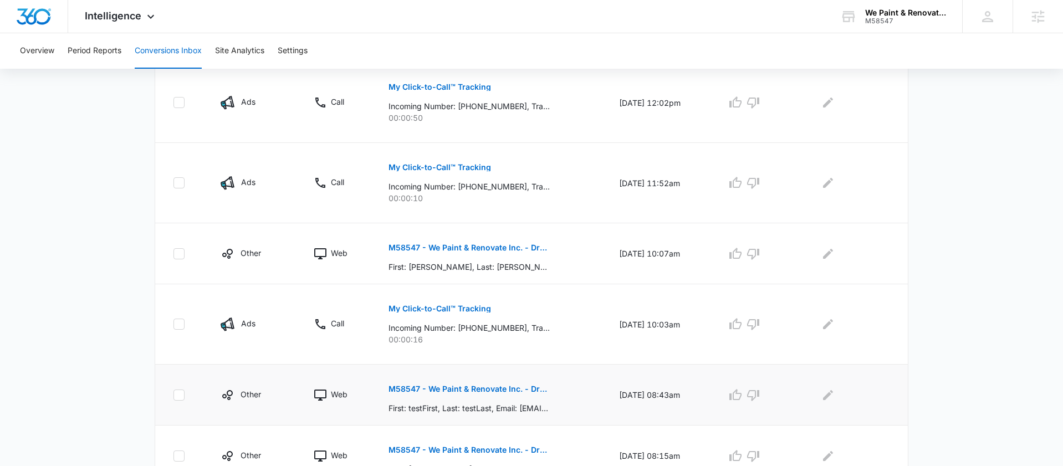
scroll to position [624, 0]
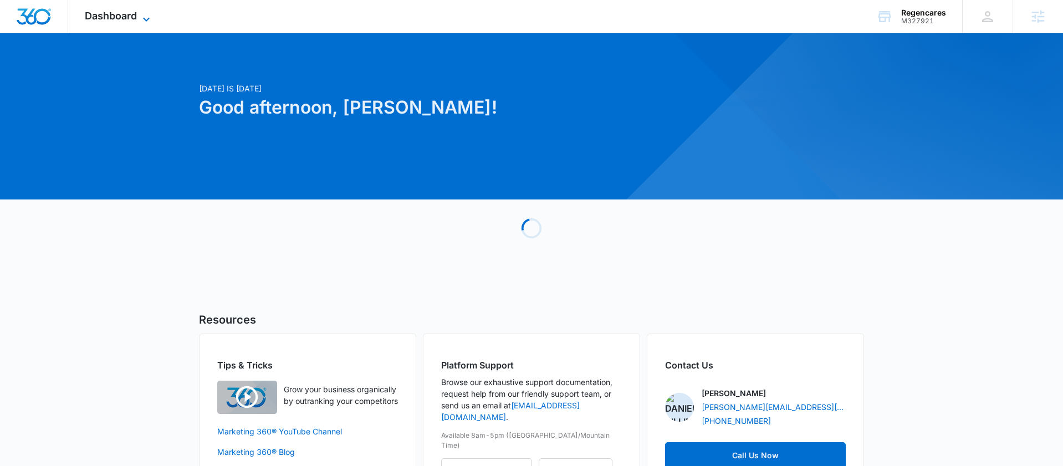
click at [118, 19] on span "Dashboard" at bounding box center [111, 16] width 52 height 12
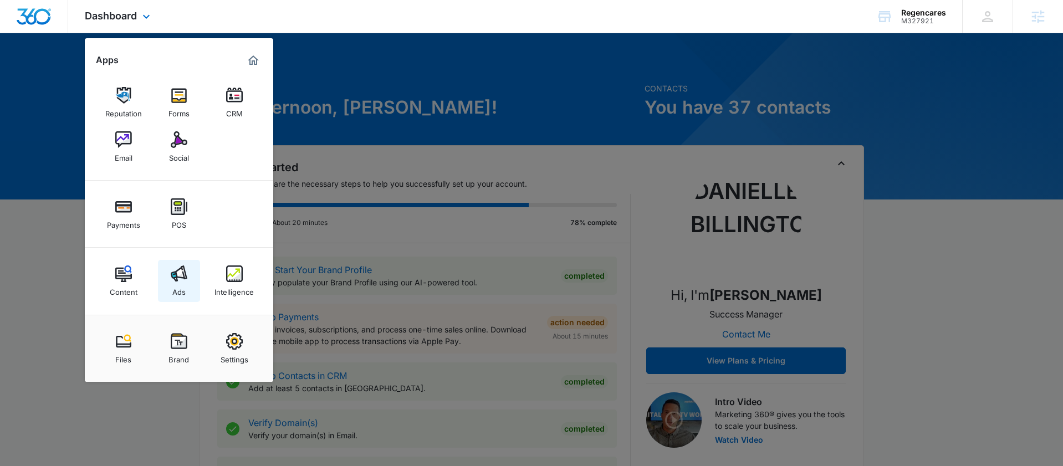
click at [181, 271] on img at bounding box center [179, 273] width 17 height 17
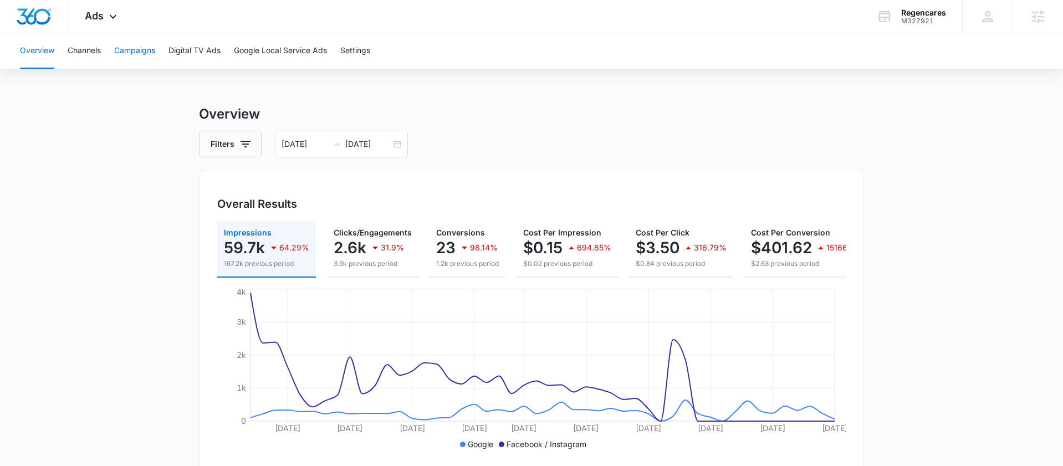
click at [139, 49] on button "Campaigns" at bounding box center [134, 50] width 41 height 35
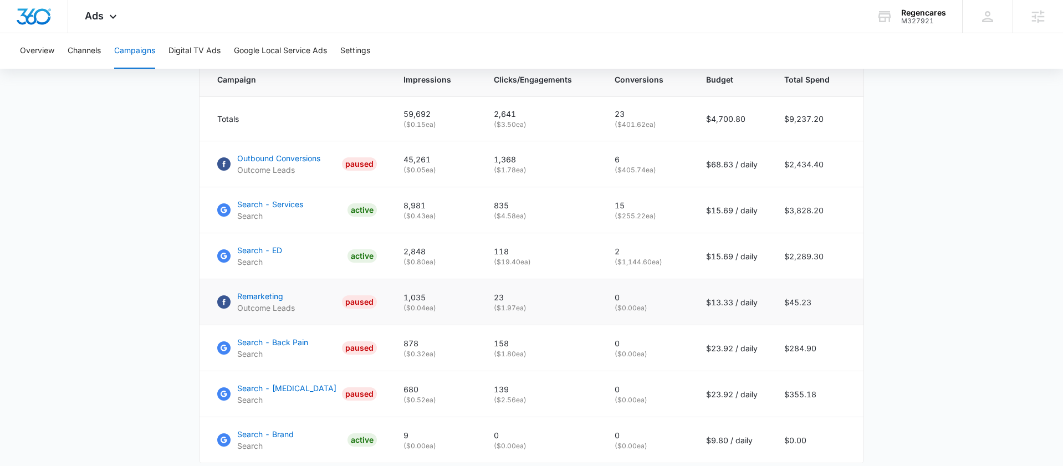
scroll to position [478, 0]
drag, startPoint x: 636, startPoint y: 154, endPoint x: 586, endPoint y: 156, distance: 49.3
click at [586, 156] on tr "Outbound Conversions Outcome Leads PAUSED 45,261 ( $0.05 ea) 1,368 ( $1.78 ea) …" at bounding box center [531, 165] width 664 height 46
drag, startPoint x: 629, startPoint y: 163, endPoint x: 611, endPoint y: 163, distance: 18.8
click at [611, 163] on td "6 ( $405.74 ea)" at bounding box center [646, 165] width 91 height 46
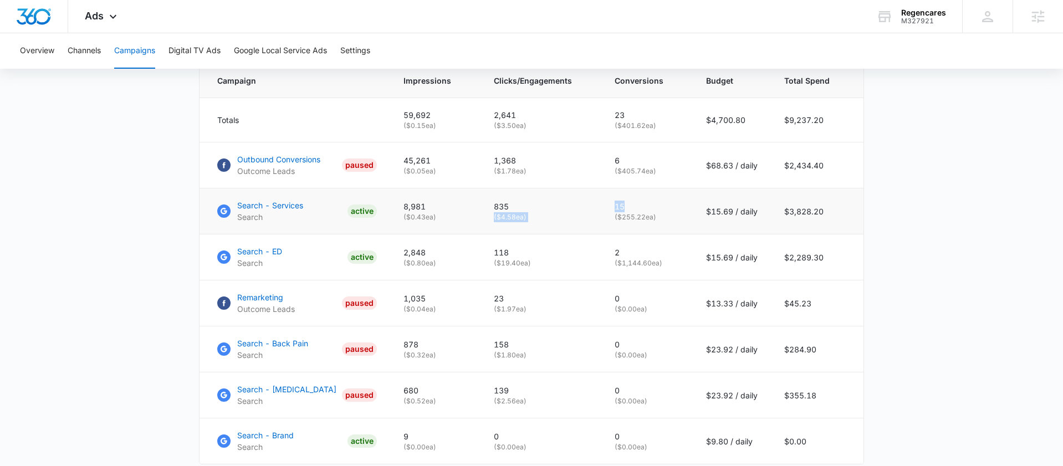
drag, startPoint x: 634, startPoint y: 211, endPoint x: 596, endPoint y: 211, distance: 38.2
click at [596, 211] on tr "Search - Services Search ACTIVE 8,981 ( $0.43 ea) 835 ( $4.58 ea) 15 ( $255.22 …" at bounding box center [531, 211] width 664 height 46
drag, startPoint x: 634, startPoint y: 252, endPoint x: 598, endPoint y: 252, distance: 35.5
click at [599, 252] on tr "Search - ED Search ACTIVE 2,848 ( $0.80 ea) 118 ( $19.40 ea) 2 ( $1,144.60 ea) …" at bounding box center [531, 257] width 664 height 46
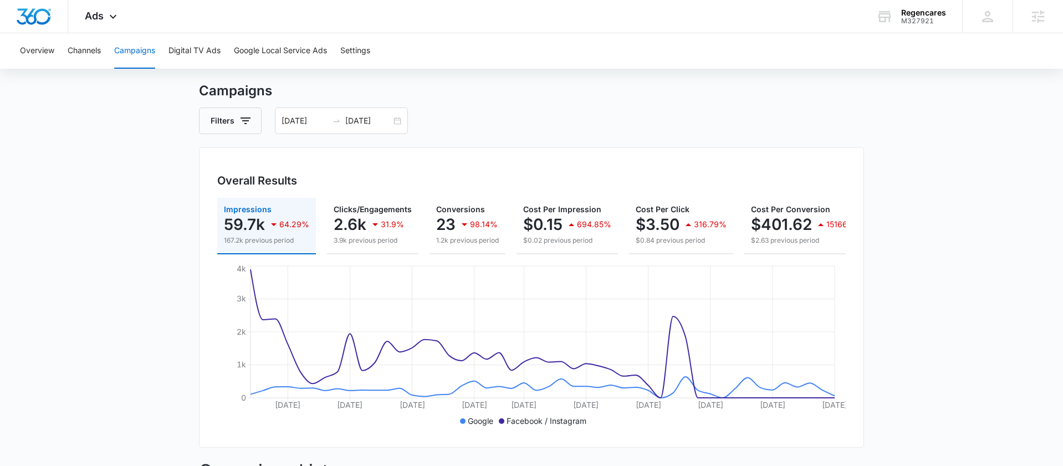
scroll to position [0, 0]
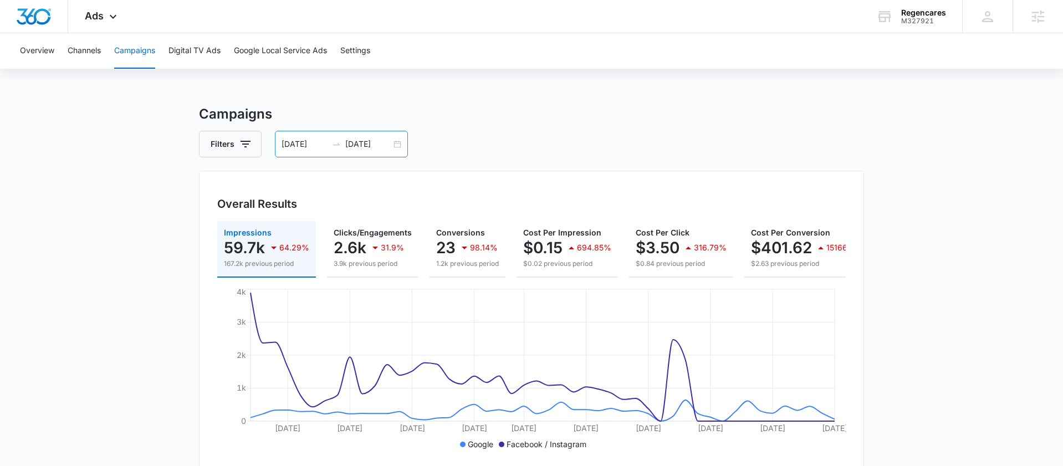
click at [402, 143] on div "07/17/2025 09/02/2025" at bounding box center [341, 144] width 133 height 27
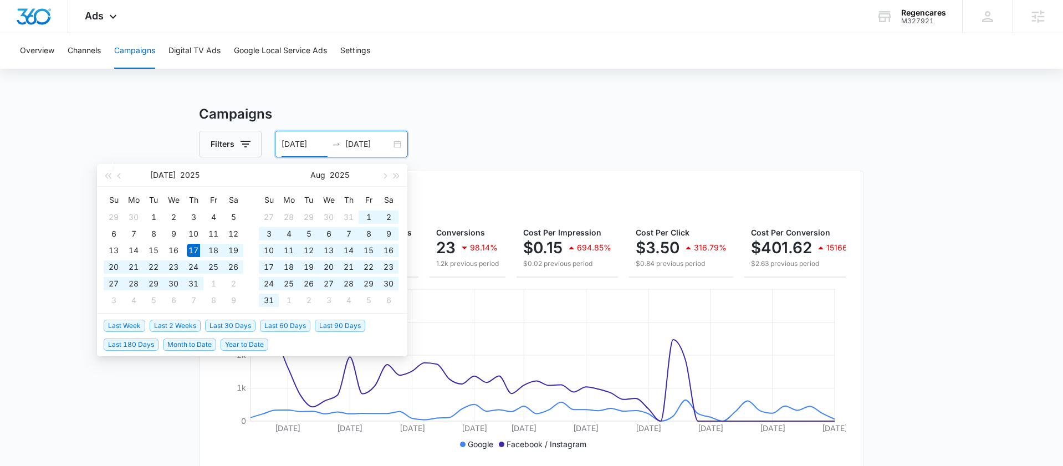
type input "[DATE]"
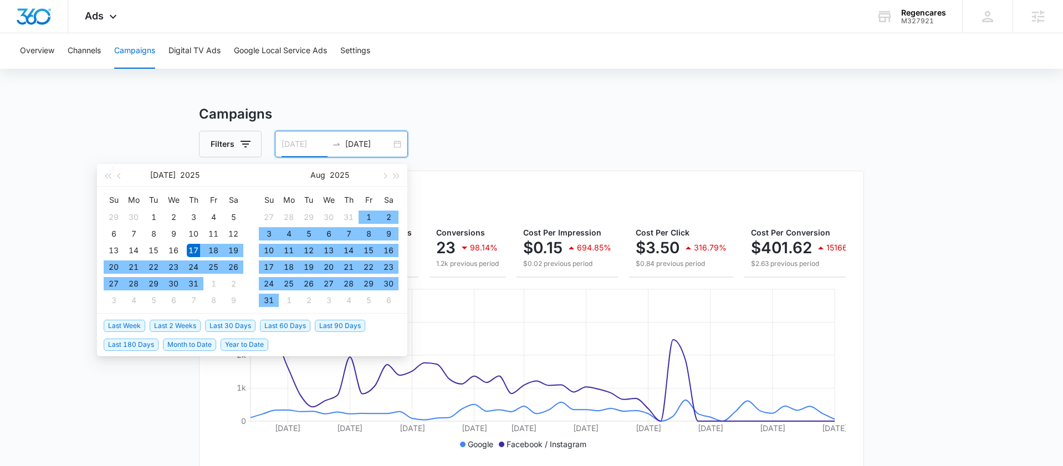
click at [192, 250] on div "17" at bounding box center [193, 250] width 13 height 13
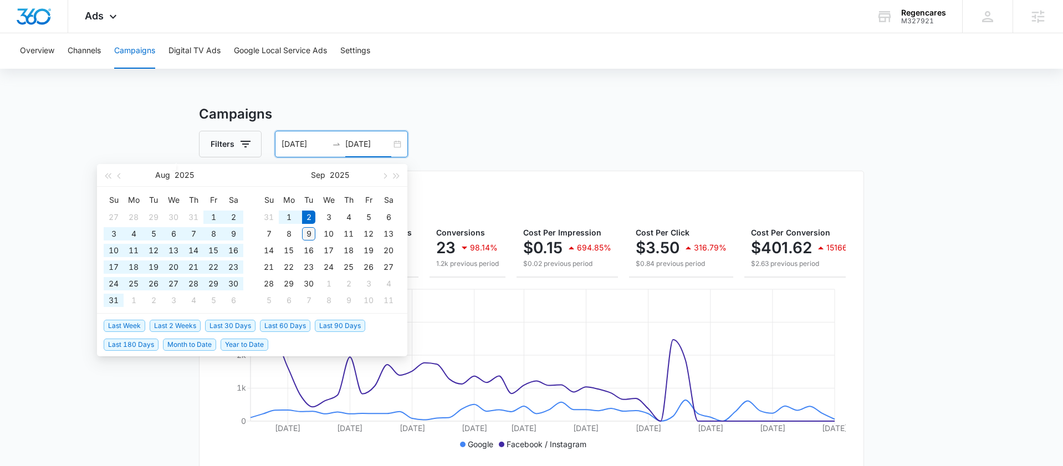
type input "[DATE]"
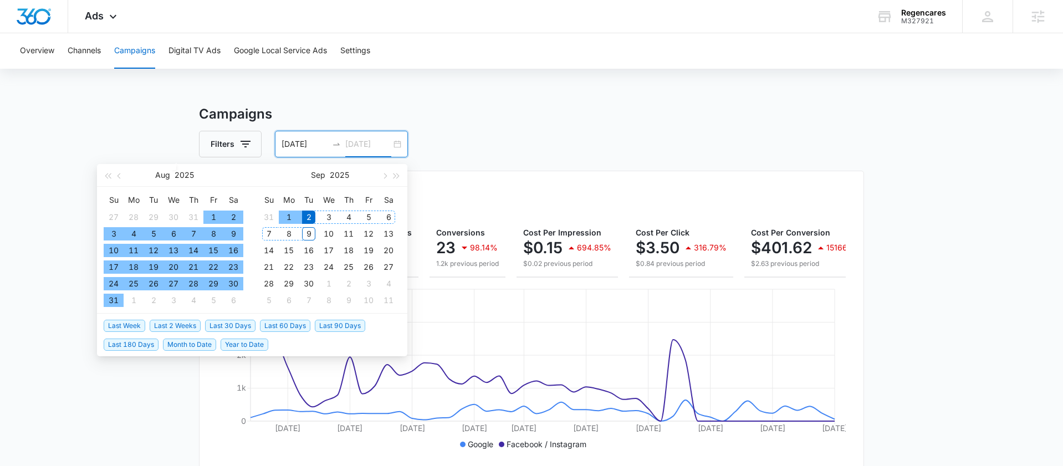
click at [309, 230] on div "9" at bounding box center [308, 233] width 13 height 13
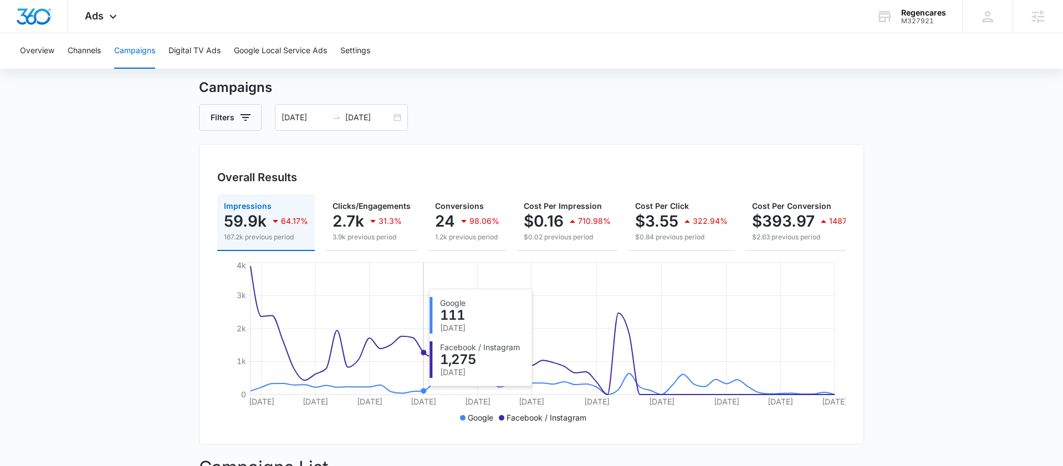
scroll to position [37, 0]
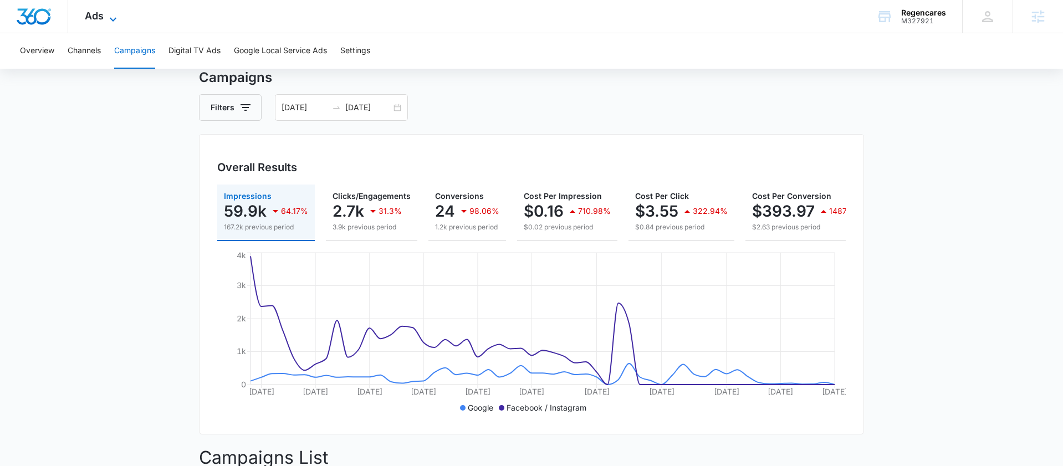
click at [98, 14] on span "Ads" at bounding box center [94, 16] width 19 height 12
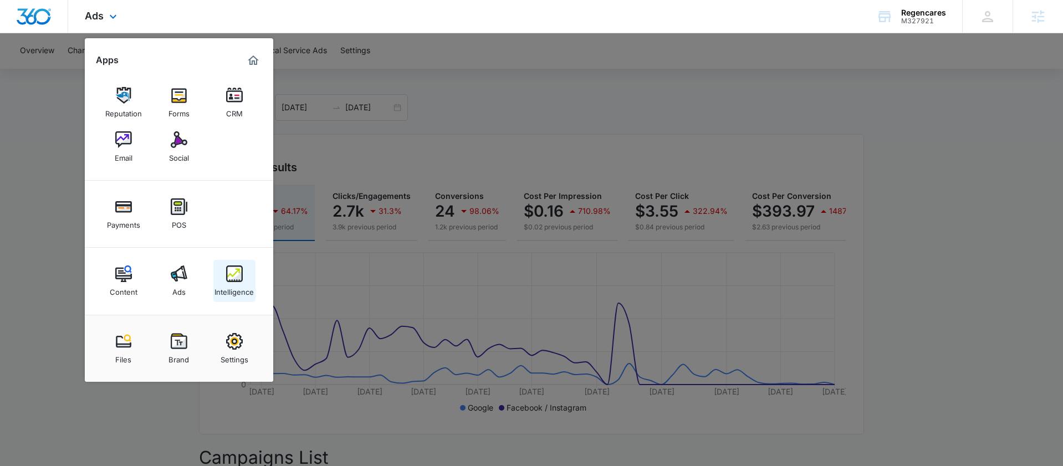
click at [234, 272] on img at bounding box center [234, 273] width 17 height 17
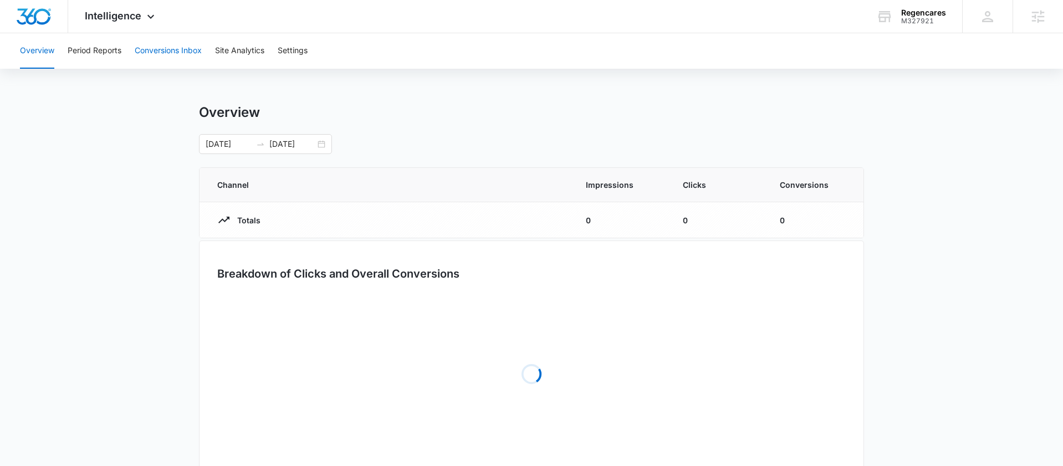
click at [173, 59] on button "Conversions Inbox" at bounding box center [168, 50] width 67 height 35
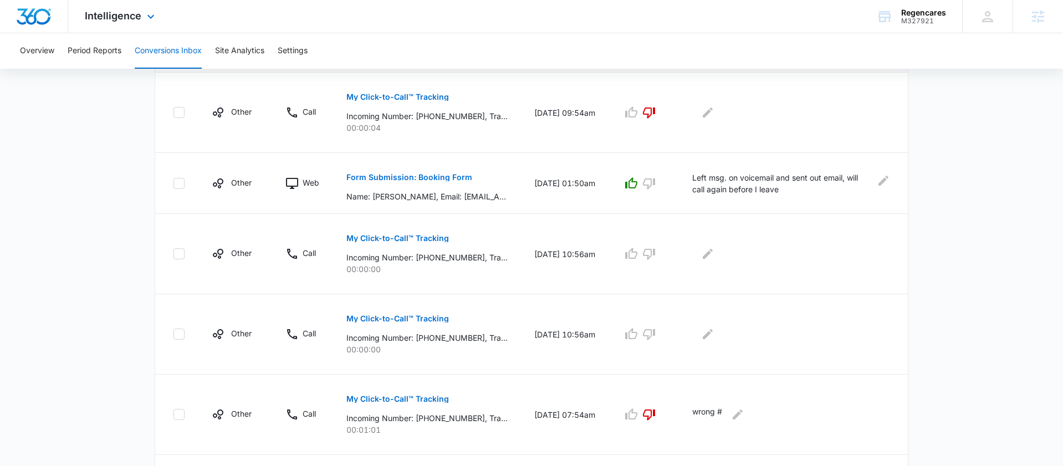
scroll to position [280, 0]
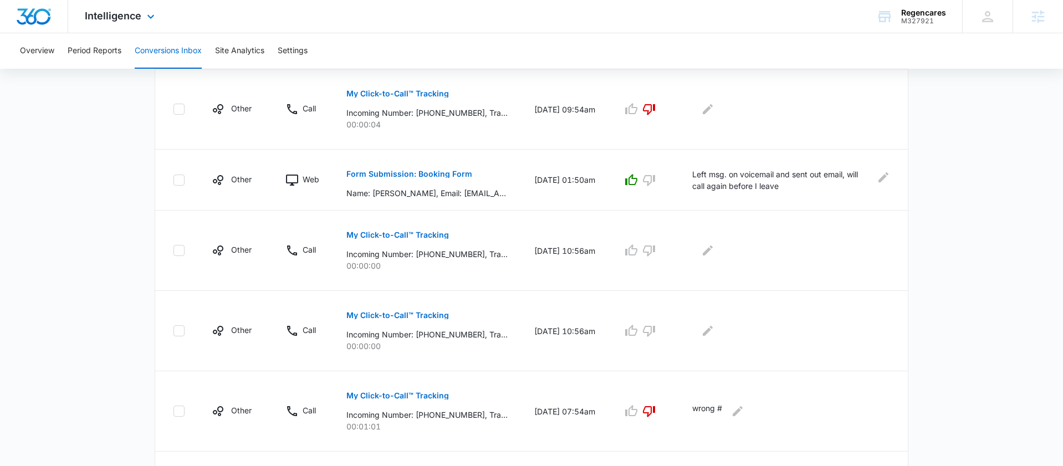
click at [116, 0] on div "Intelligence Apps Reputation Forms CRM Email Social Payments POS Content Ads In…" at bounding box center [121, 16] width 106 height 33
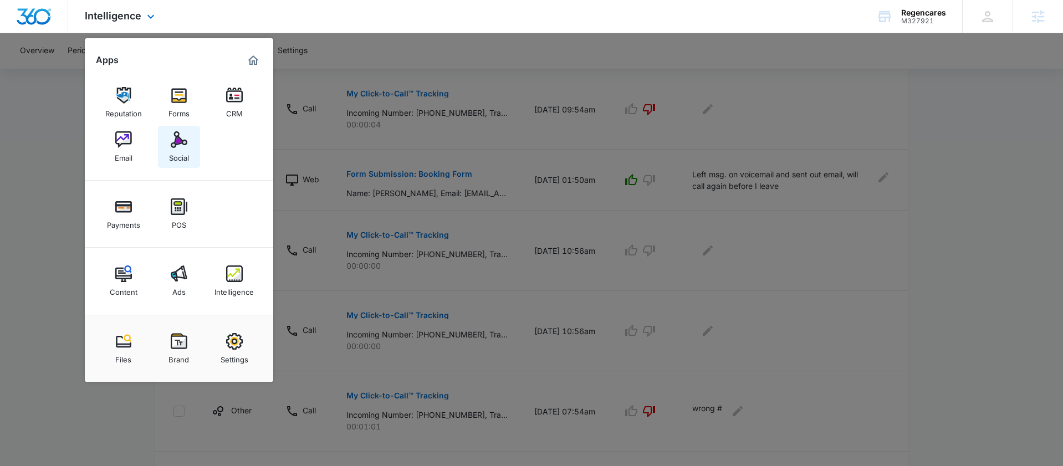
click at [178, 154] on div "Social" at bounding box center [179, 155] width 20 height 14
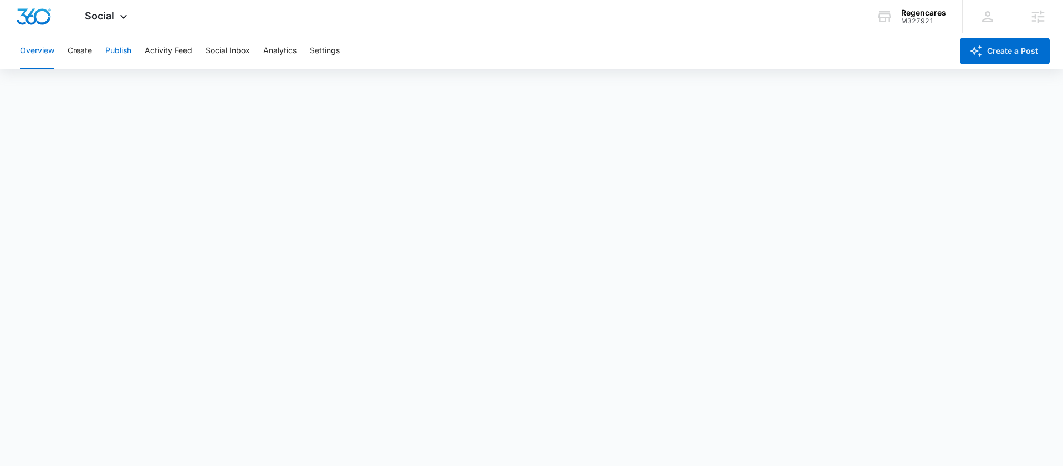
click at [127, 52] on button "Publish" at bounding box center [118, 50] width 26 height 35
click at [920, 18] on div "M327921" at bounding box center [923, 21] width 45 height 8
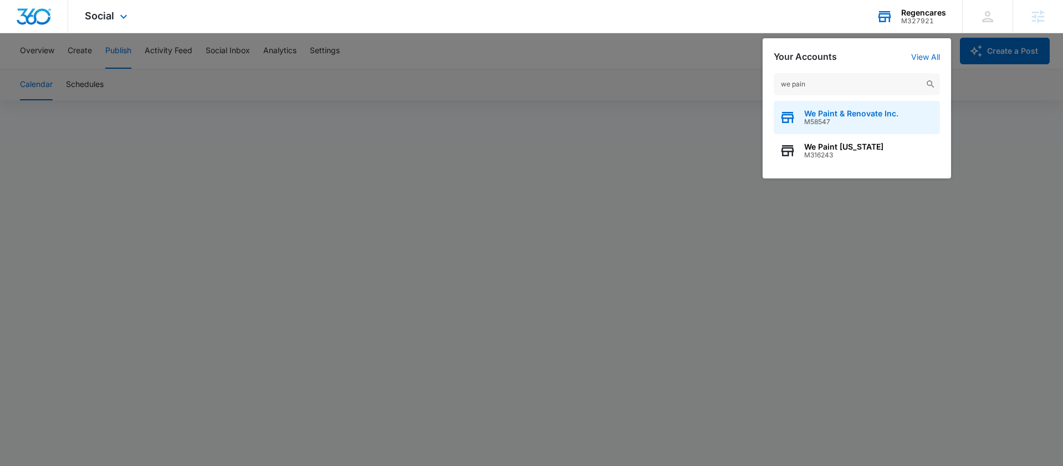
type input "we pain"
click at [838, 115] on span "We Paint & Renovate Inc." at bounding box center [851, 113] width 94 height 9
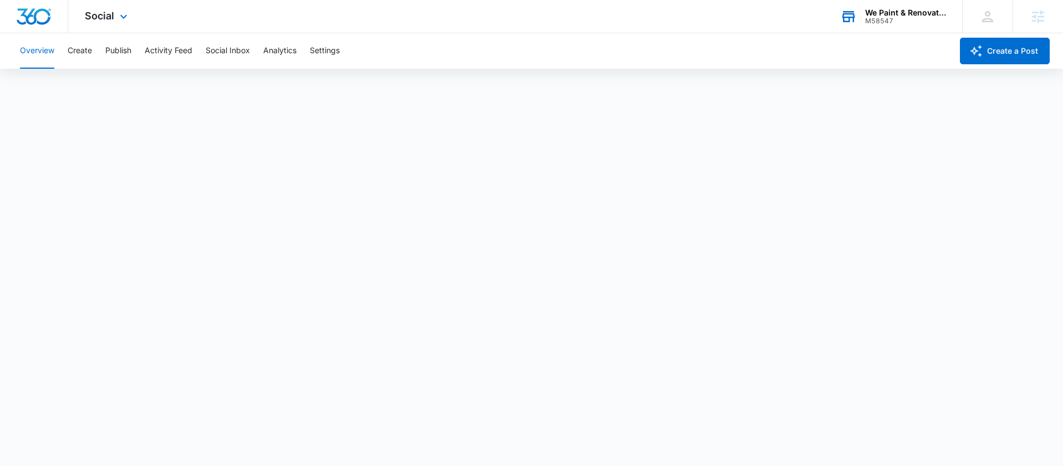
click at [115, 18] on div "Social Apps Reputation Websites Forms CRM Email Social Shop Payments POS Conten…" at bounding box center [107, 16] width 79 height 33
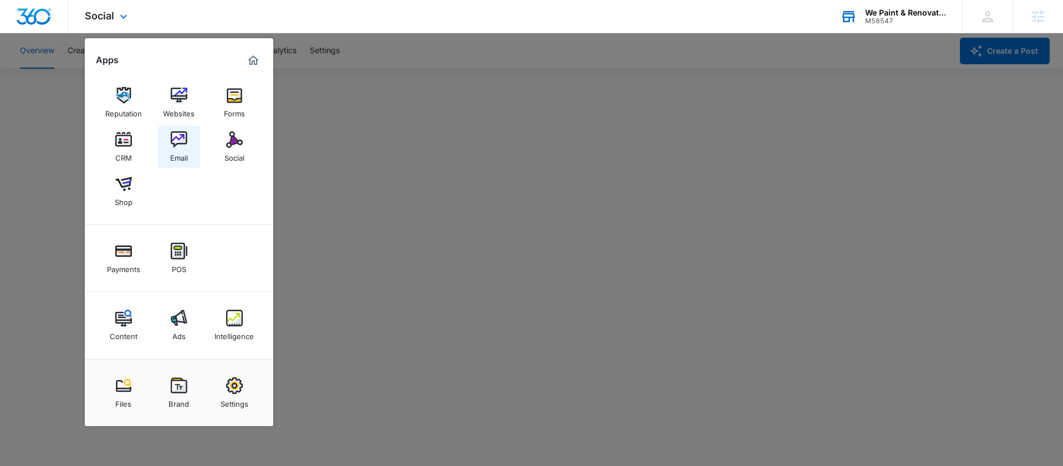
click at [175, 147] on img at bounding box center [179, 139] width 17 height 17
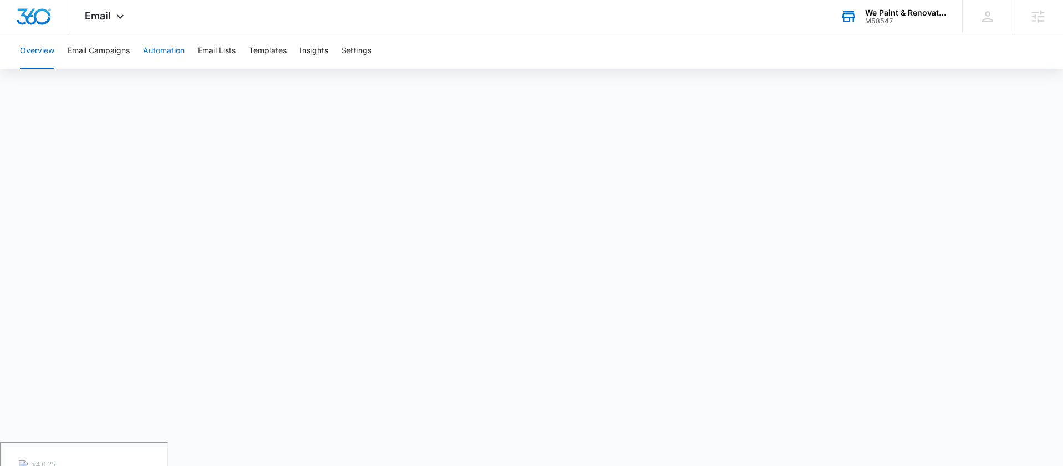
click at [148, 58] on button "Automation" at bounding box center [164, 50] width 42 height 35
click at [268, 55] on button "Templates" at bounding box center [268, 50] width 38 height 35
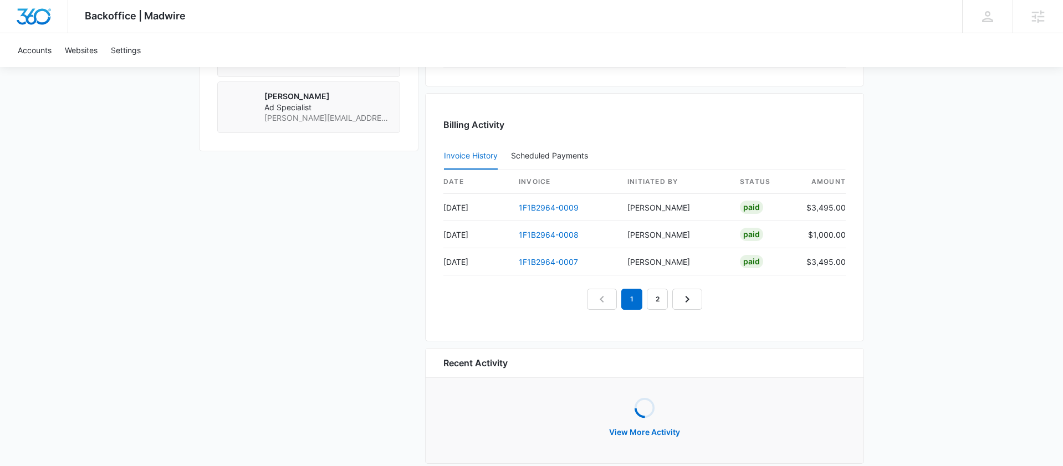
scroll to position [1059, 0]
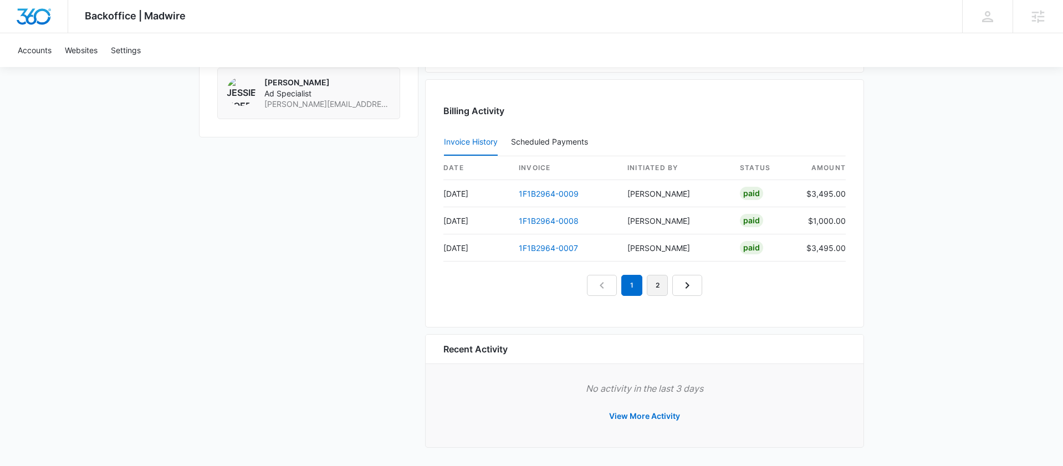
click at [657, 288] on link "2" at bounding box center [657, 285] width 21 height 21
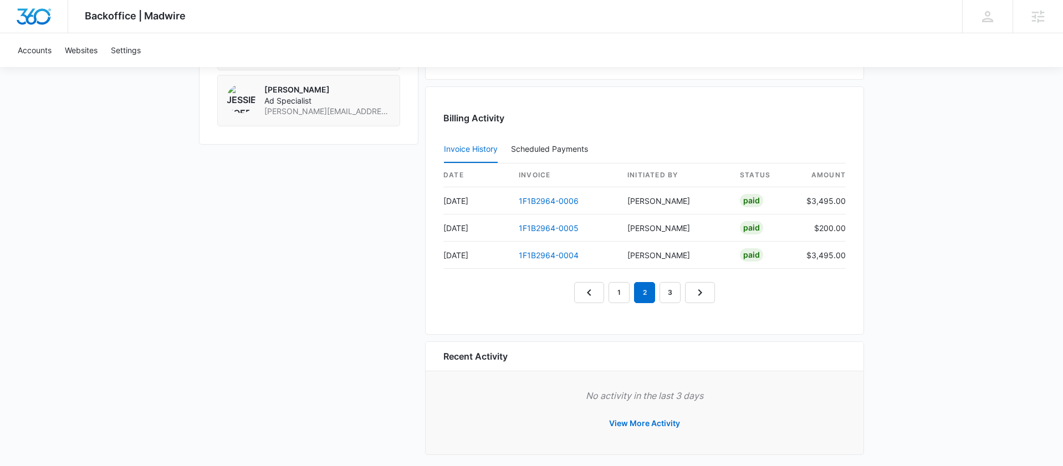
scroll to position [1056, 0]
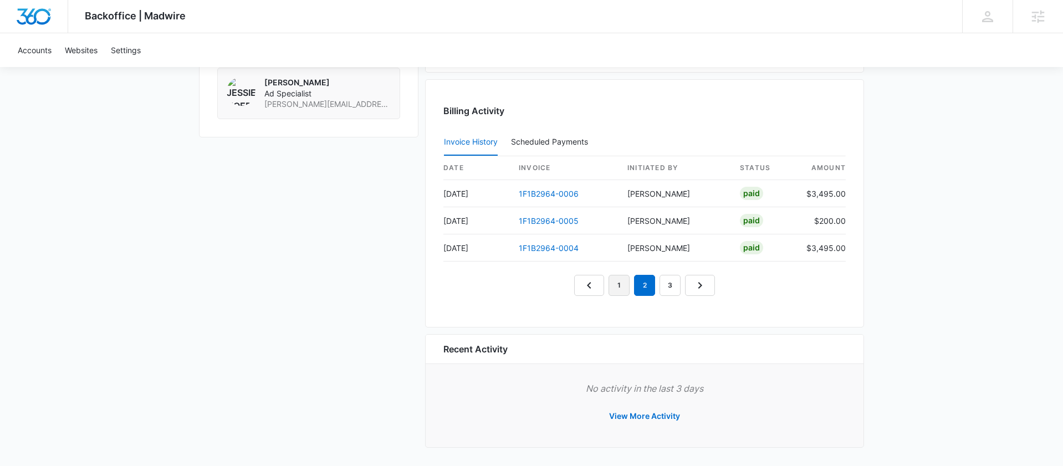
click at [611, 290] on link "1" at bounding box center [618, 285] width 21 height 21
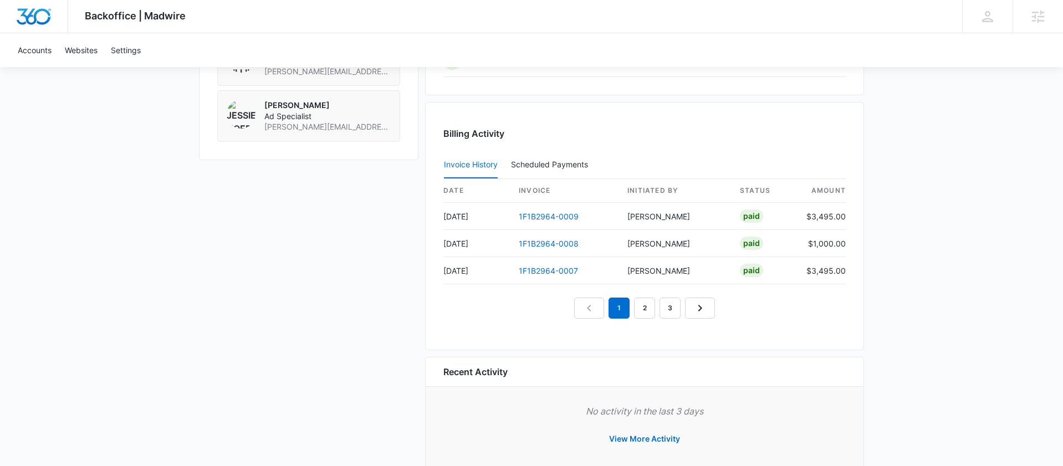
scroll to position [1032, 0]
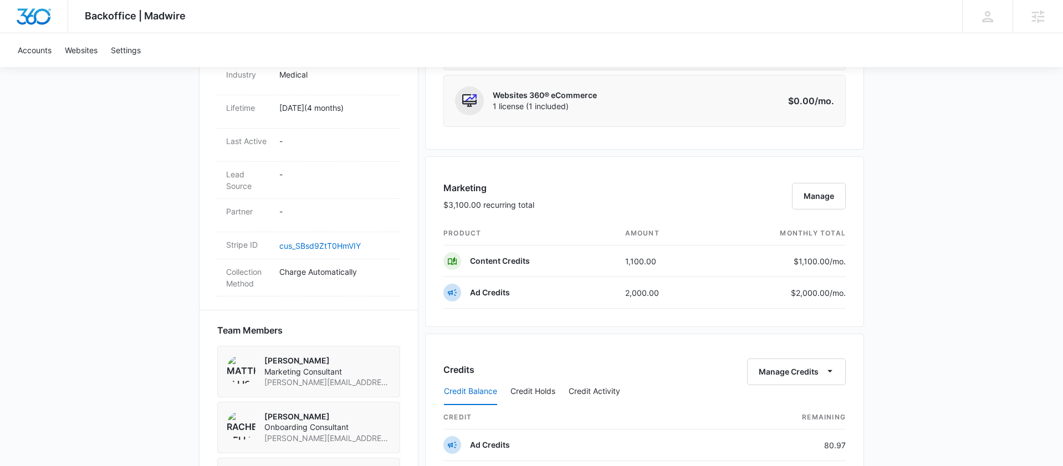
scroll to position [558, 0]
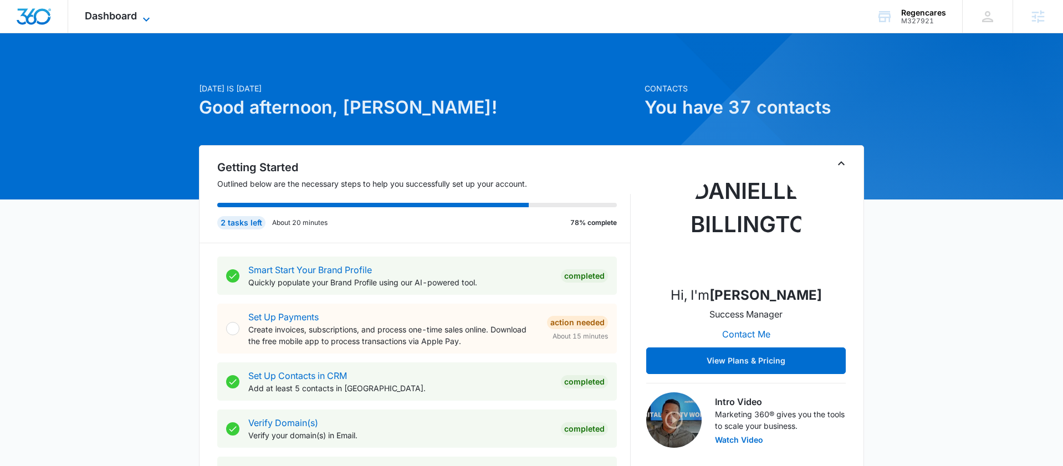
click at [119, 17] on span "Dashboard" at bounding box center [111, 16] width 52 height 12
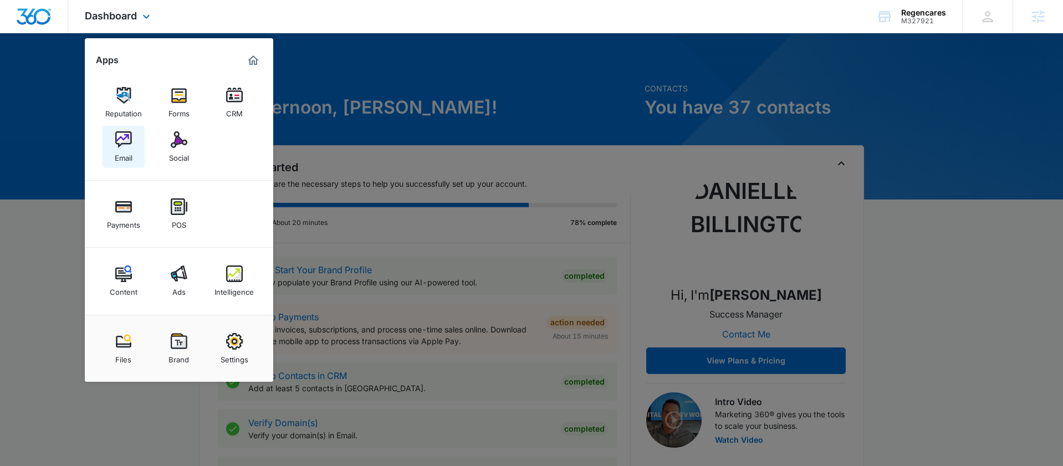
click at [112, 158] on link "Email" at bounding box center [124, 147] width 42 height 42
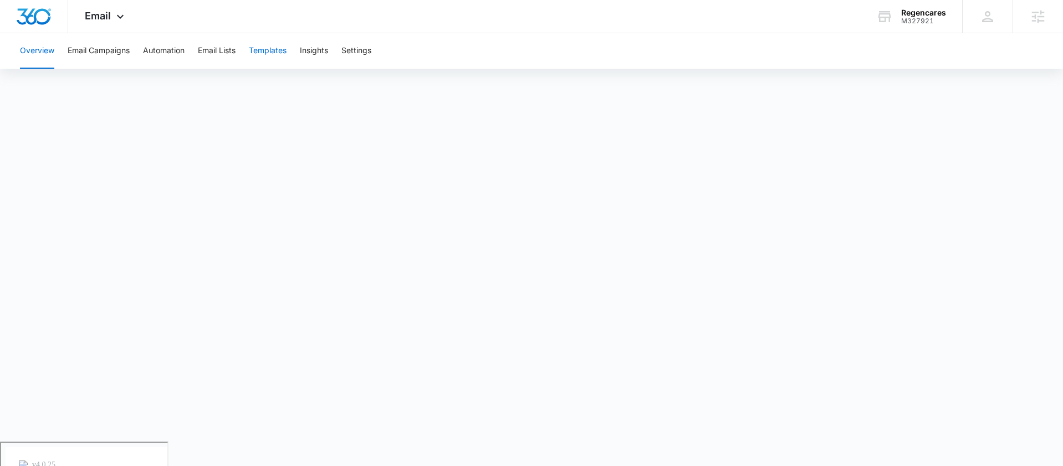
click at [259, 49] on button "Templates" at bounding box center [268, 50] width 38 height 35
click at [41, 62] on button "Overview" at bounding box center [37, 50] width 34 height 35
click at [106, 60] on button "Email Campaigns" at bounding box center [99, 50] width 62 height 35
click at [212, 52] on button "Email Lists" at bounding box center [217, 50] width 38 height 35
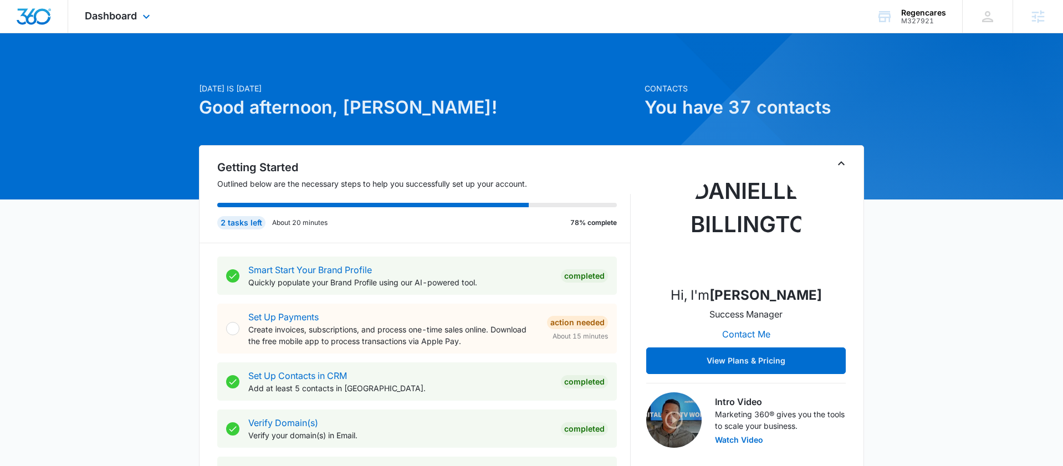
click at [131, 23] on div "Dashboard Apps Reputation Forms CRM Email Social Payments POS Content Ads Intel…" at bounding box center [118, 16] width 101 height 33
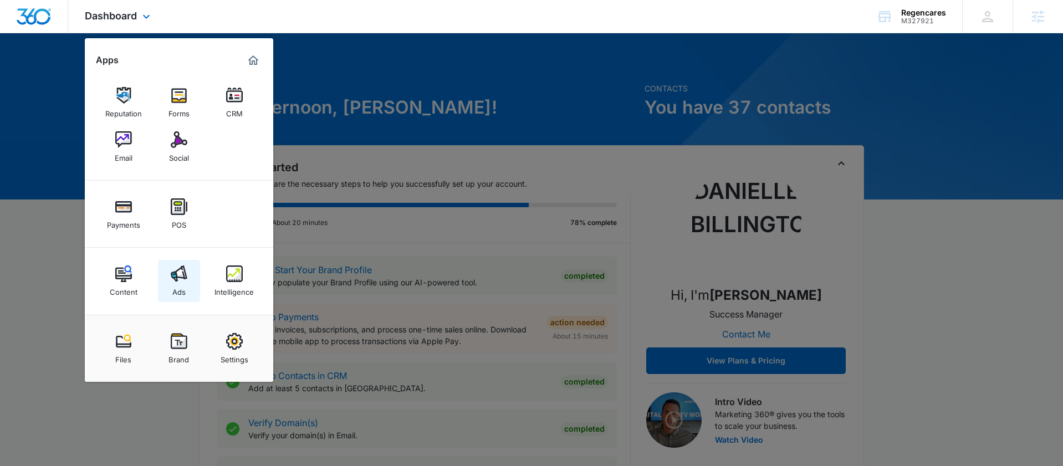
click at [180, 290] on div "Ads" at bounding box center [178, 289] width 13 height 14
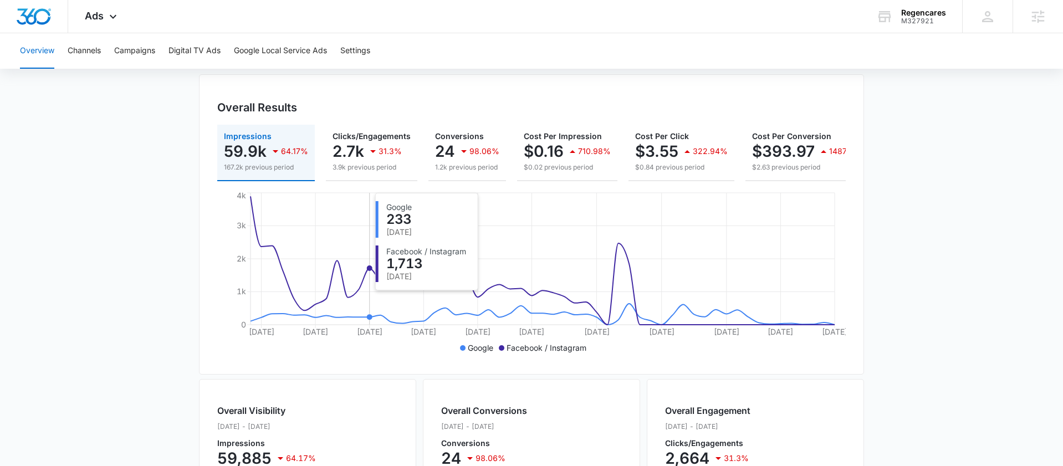
scroll to position [120, 0]
